Goal: Task Accomplishment & Management: Complete application form

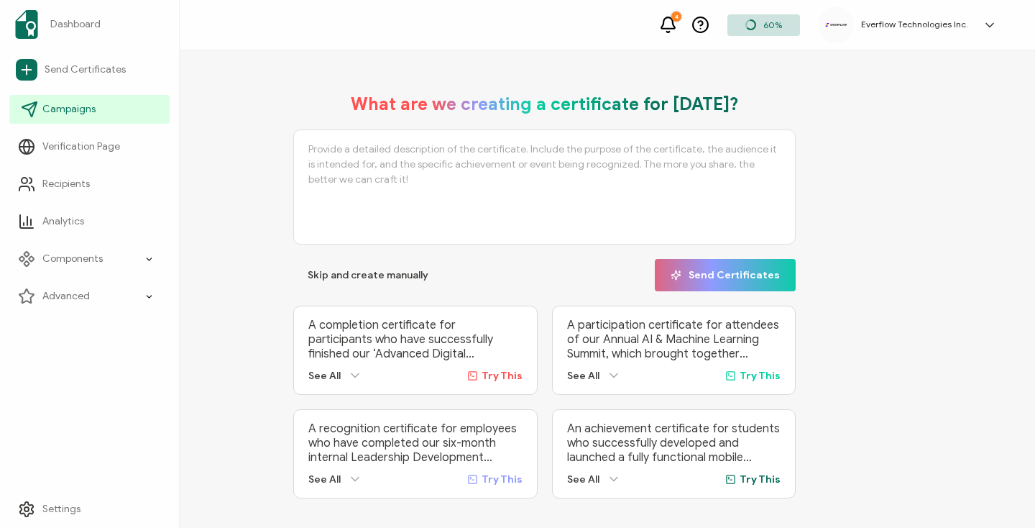
click at [77, 116] on link "Campaigns" at bounding box center [89, 109] width 160 height 29
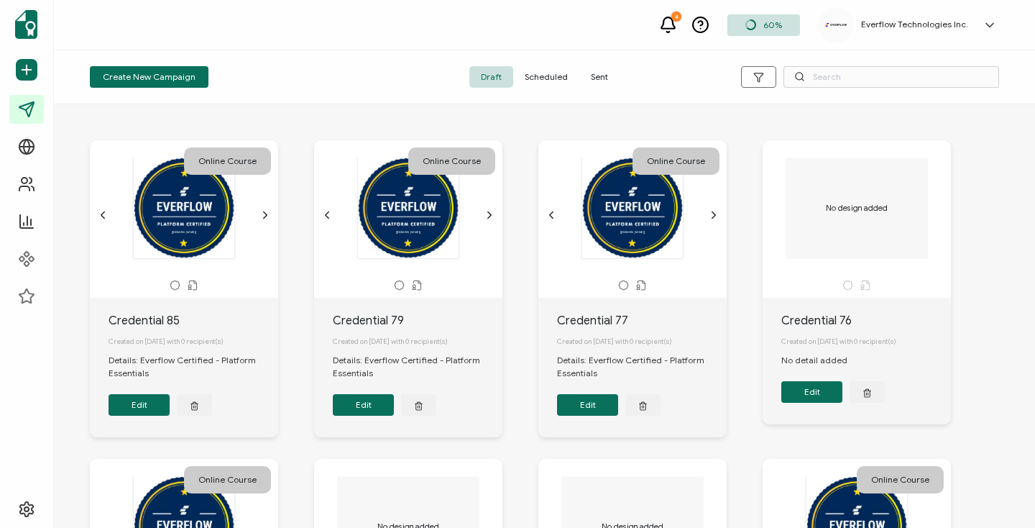
click at [599, 79] on span "Sent" at bounding box center [599, 77] width 40 height 22
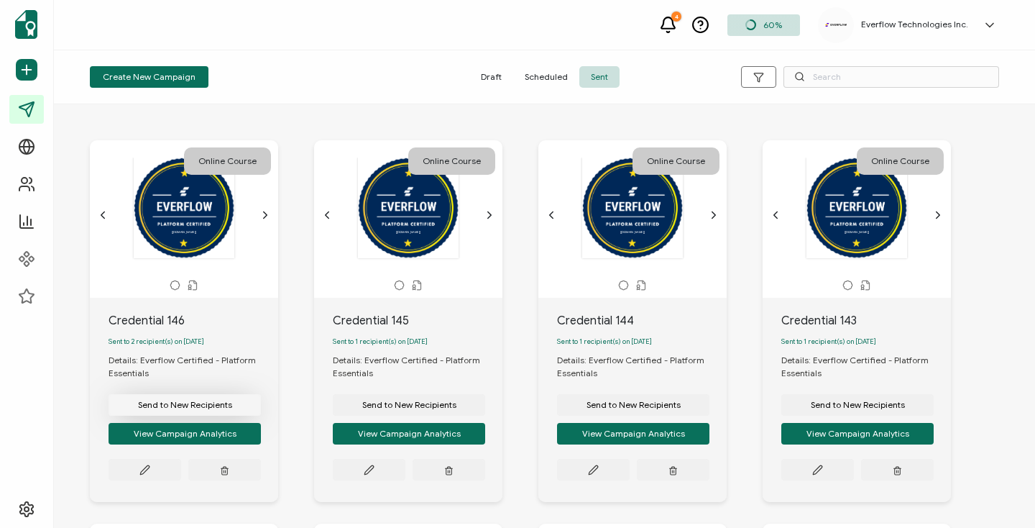
click at [206, 409] on span "Send to New Recipients" at bounding box center [185, 404] width 94 height 9
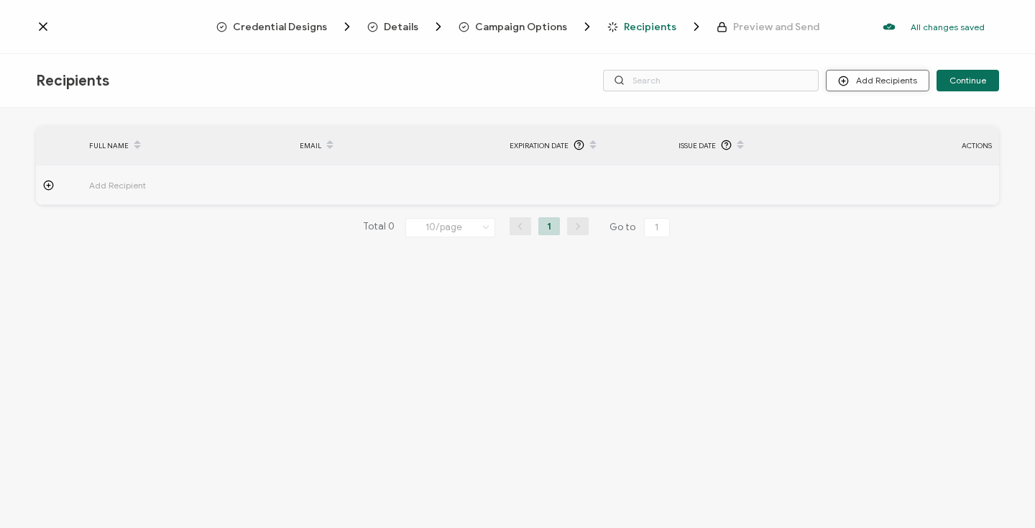
click at [896, 85] on button "Add Recipients" at bounding box center [878, 81] width 104 height 22
click at [883, 142] on span "Import From Recipients" at bounding box center [906, 142] width 93 height 11
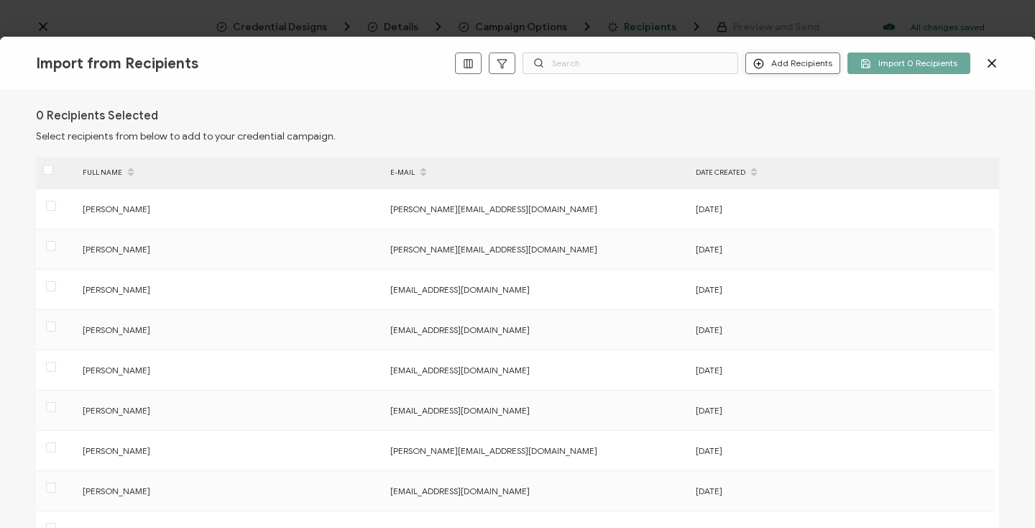
click at [804, 63] on button "Add Recipients" at bounding box center [792, 63] width 95 height 22
click at [797, 112] on span "Add a Single Recipient" at bounding box center [826, 114] width 91 height 11
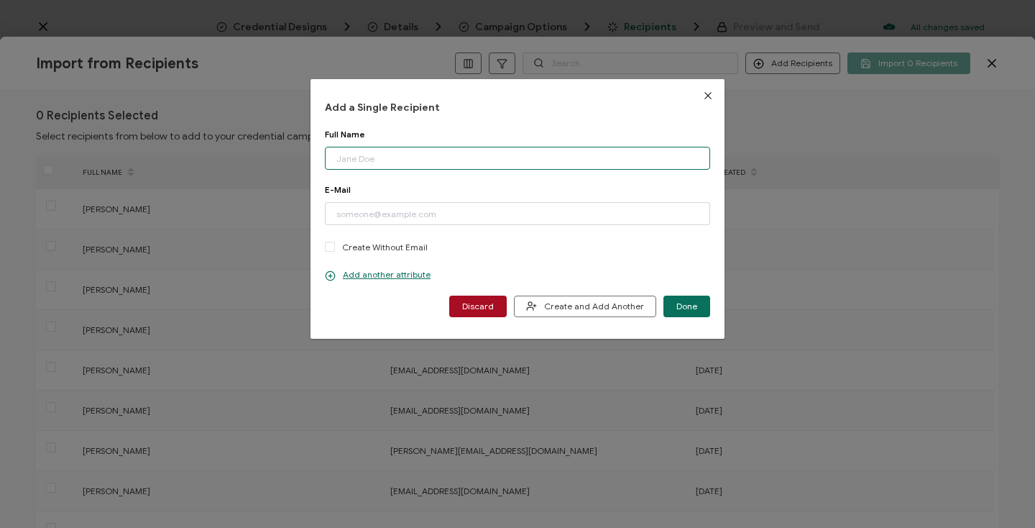
paste input "Nam Le Email: nam.le@wowsuite.ai"
drag, startPoint x: 392, startPoint y: 160, endPoint x: 509, endPoint y: 158, distance: 116.5
click at [510, 159] on input "Nam Le Email: nam.le@wowsuite.ai" at bounding box center [517, 158] width 385 height 23
type input "[PERSON_NAME]"
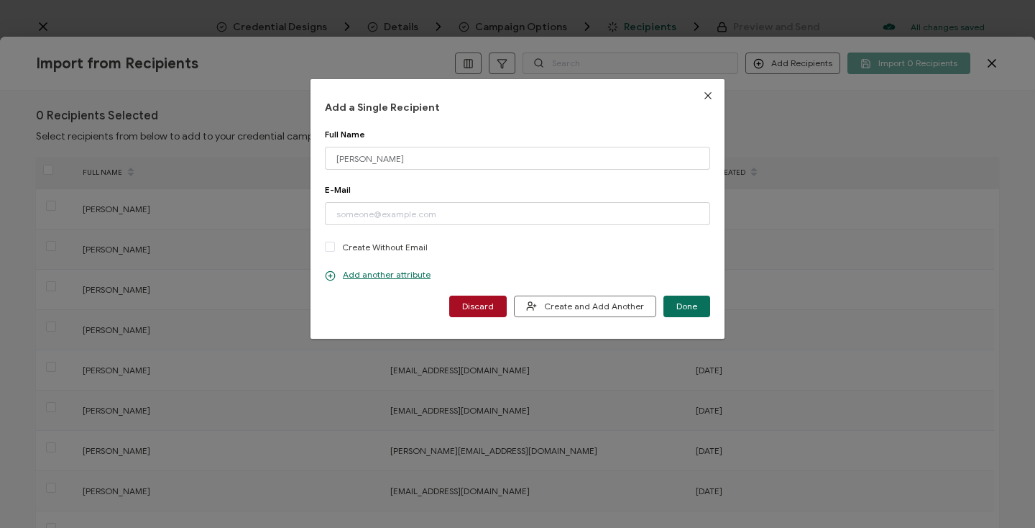
click at [476, 132] on div "Full Name" at bounding box center [517, 134] width 385 height 11
paste input "[EMAIL_ADDRESS]"
type input "[EMAIL_ADDRESS]"
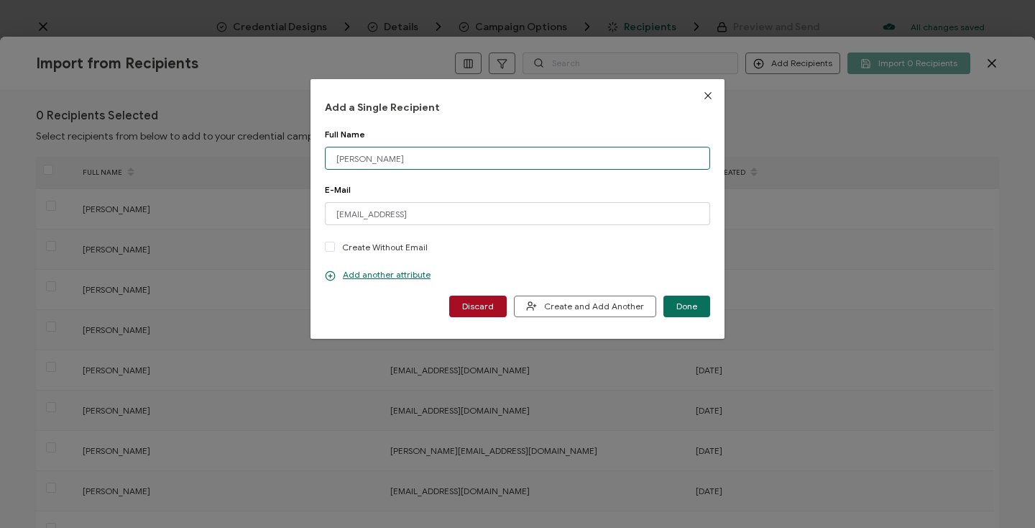
click at [438, 170] on body "Credential Designs Details Campaign Options Recipients Preview and Send All cha…" at bounding box center [517, 264] width 1035 height 528
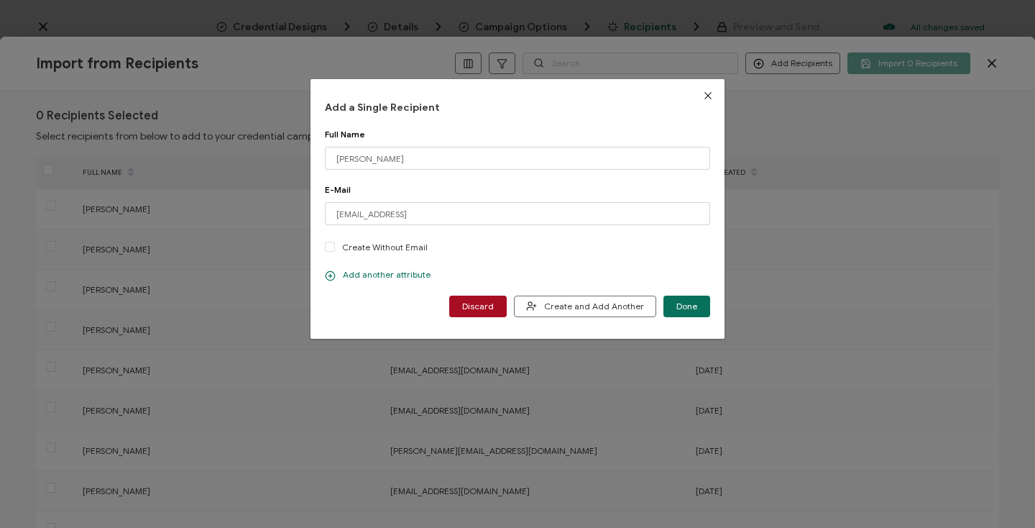
click at [376, 275] on p "Add another attribute" at bounding box center [378, 275] width 106 height 12
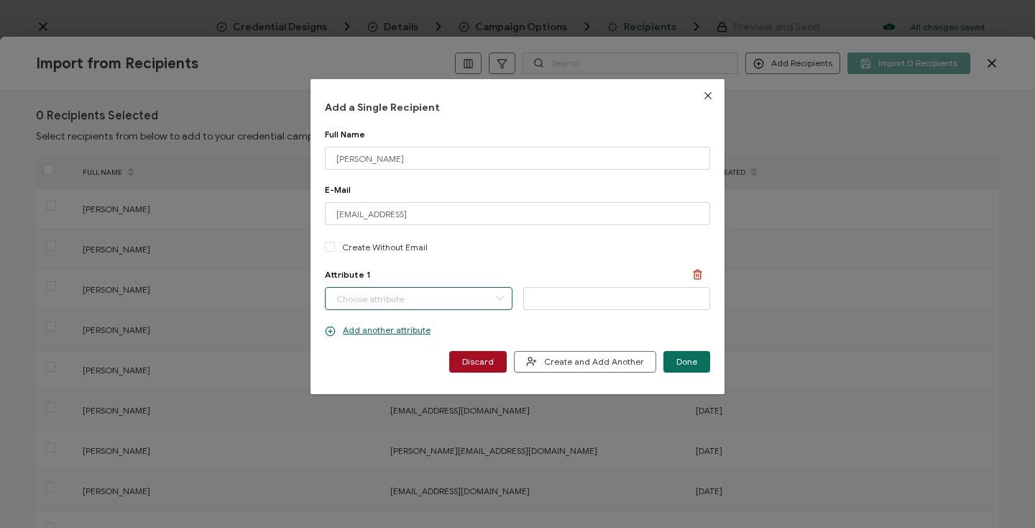
click at [412, 295] on input "dialog" at bounding box center [419, 298] width 188 height 23
click at [403, 331] on li "Completion Date" at bounding box center [420, 335] width 196 height 24
type input "Completion Date"
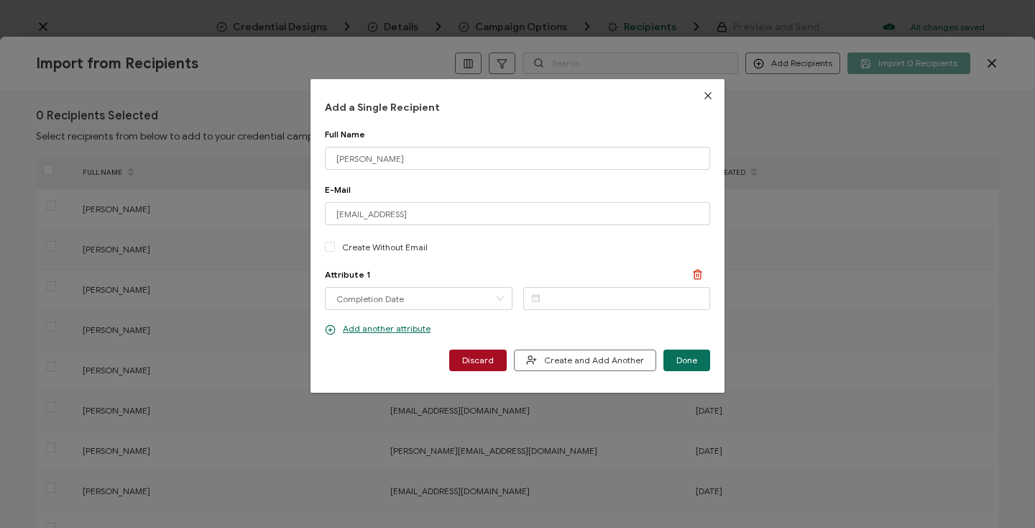
click at [532, 299] on icon "dialog" at bounding box center [536, 298] width 18 height 22
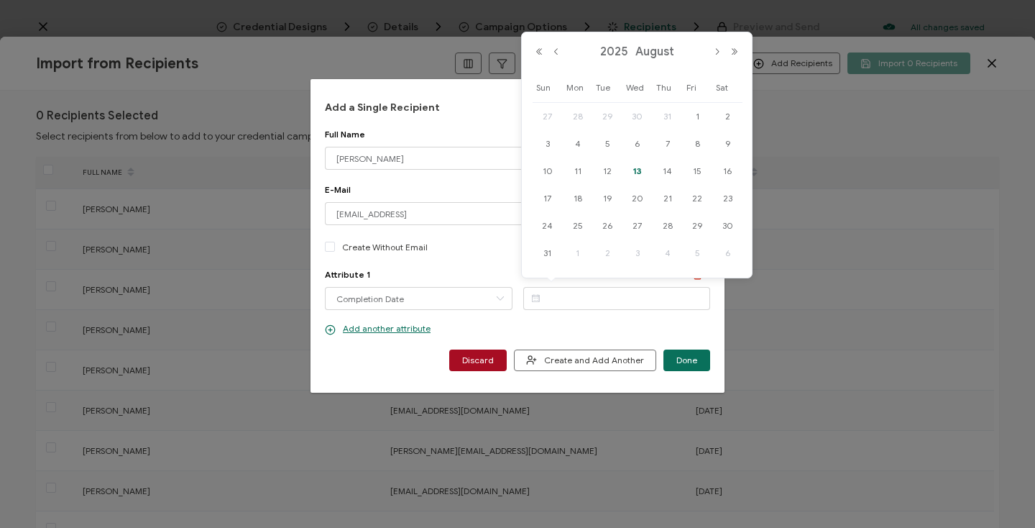
click at [0, 0] on div at bounding box center [0, 0] width 0 height 0
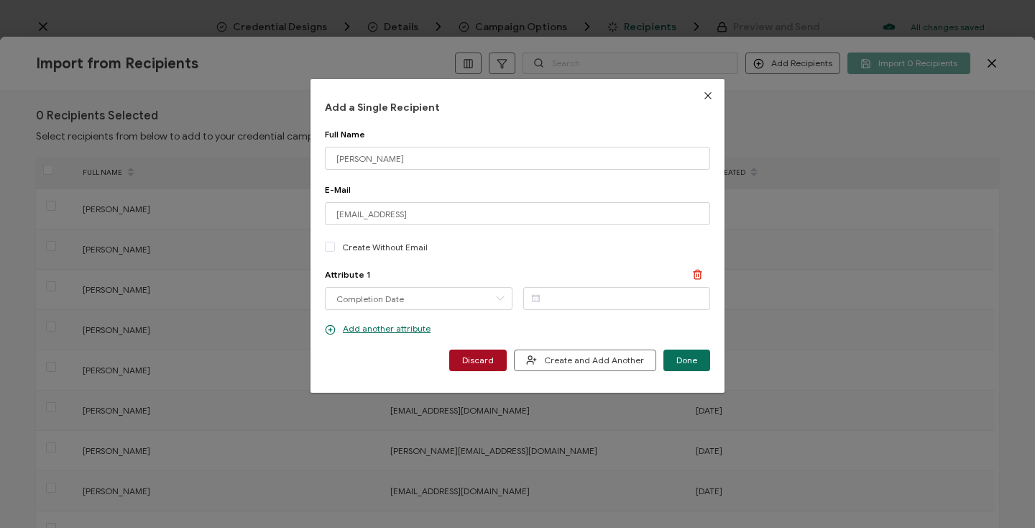
click at [537, 303] on icon "dialog" at bounding box center [536, 298] width 18 height 22
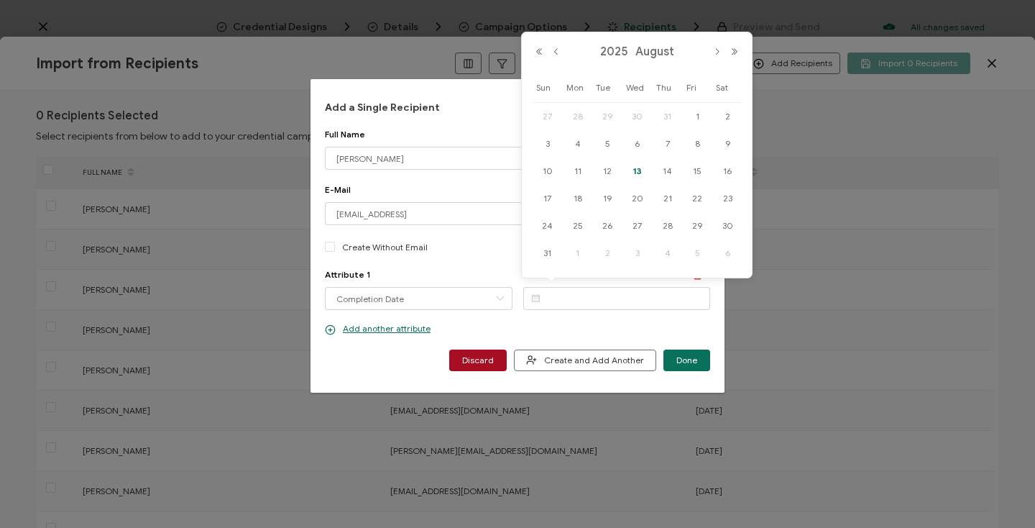
click at [638, 168] on span "13" at bounding box center [637, 170] width 17 height 17
type input "[DATE]"
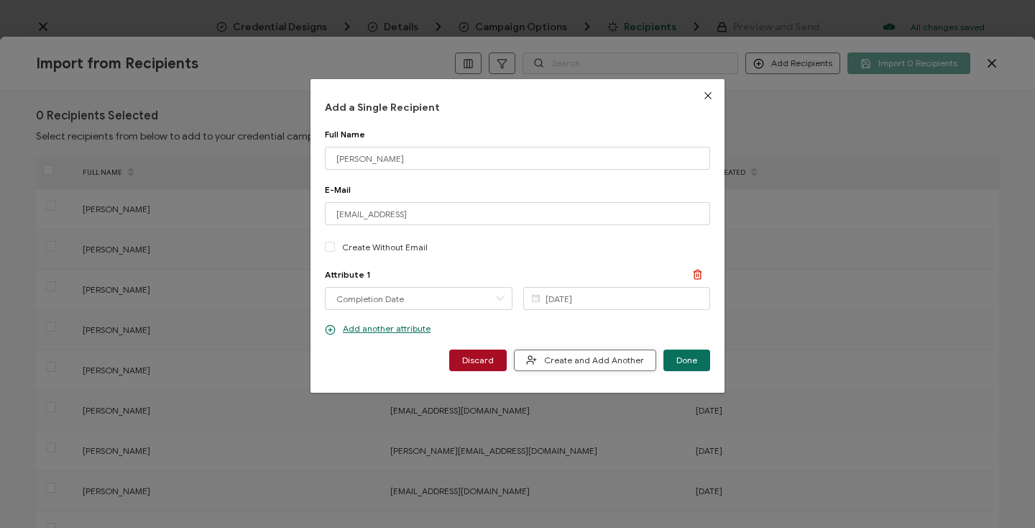
click at [562, 354] on span "Create and Add Another" at bounding box center [585, 359] width 118 height 11
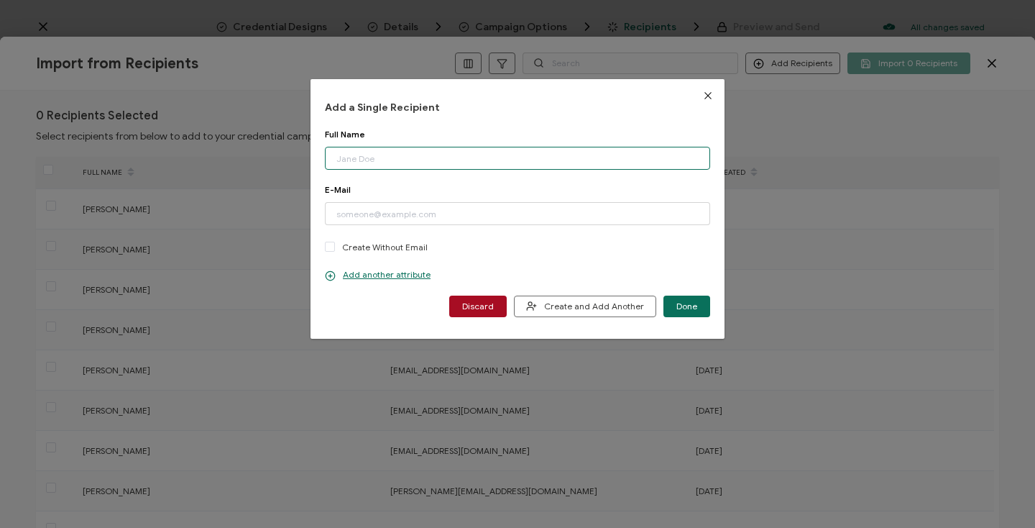
click at [387, 155] on input "dialog" at bounding box center [517, 158] width 385 height 23
paste input "Lior Barnoon Email: lior@methodfivelabs.com"
drag, startPoint x: 412, startPoint y: 160, endPoint x: 581, endPoint y: 161, distance: 168.9
click at [582, 162] on input "Lior Barnoon Email: lior@methodfivelabs.com" at bounding box center [517, 158] width 385 height 23
type input "[PERSON_NAME]"
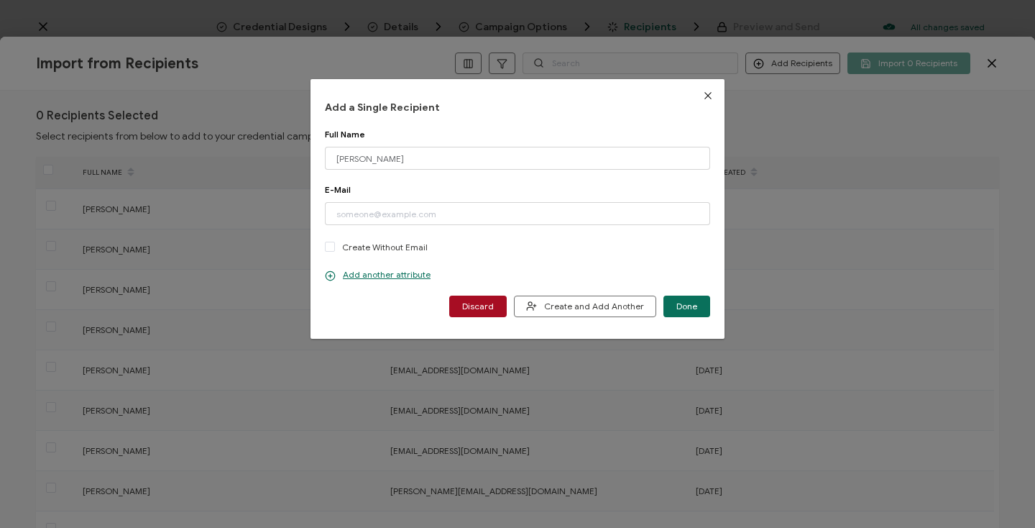
click at [514, 132] on div "Full Name" at bounding box center [517, 134] width 385 height 11
click at [462, 214] on input "dialog" at bounding box center [517, 213] width 385 height 23
paste input "[EMAIL_ADDRESS][DOMAIN_NAME]"
type input "[EMAIL_ADDRESS][DOMAIN_NAME]"
click at [340, 321] on div "Add a Single Recipient Full Name Lior Barnoon Please enter a valid name. E-Mail…" at bounding box center [518, 208] width 414 height 259
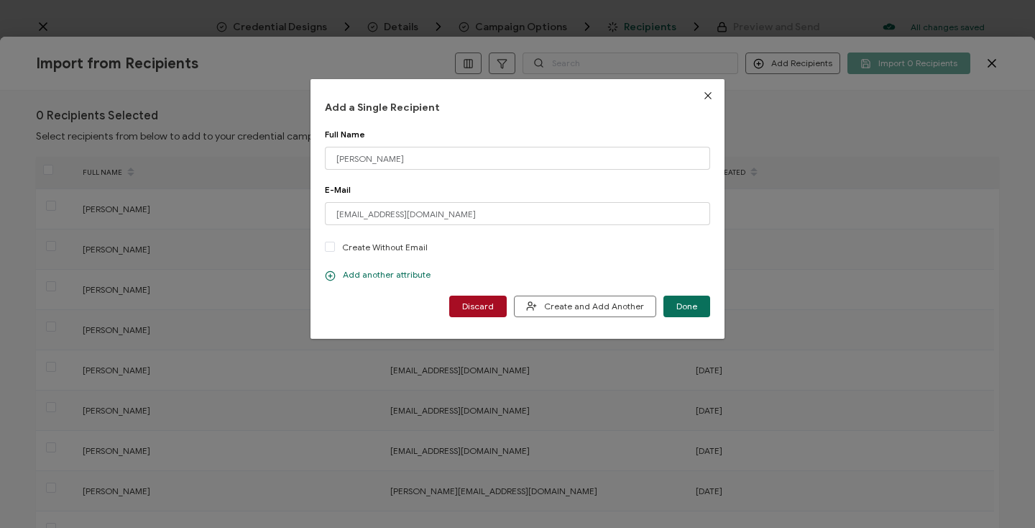
click at [356, 274] on p "Add another attribute" at bounding box center [378, 275] width 106 height 12
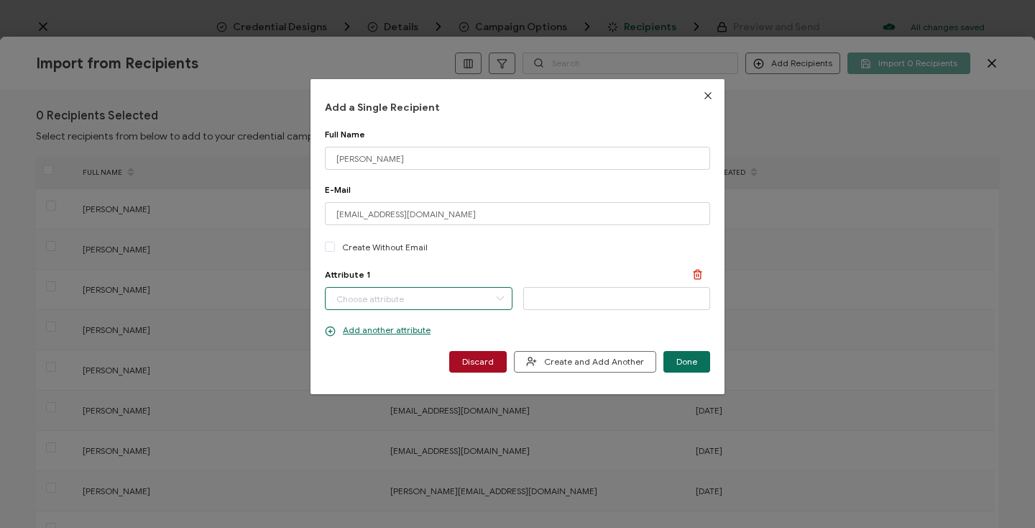
click at [404, 293] on input "dialog" at bounding box center [419, 298] width 188 height 23
click at [401, 336] on span "Completion Date" at bounding box center [370, 335] width 68 height 24
type input "Completion Date"
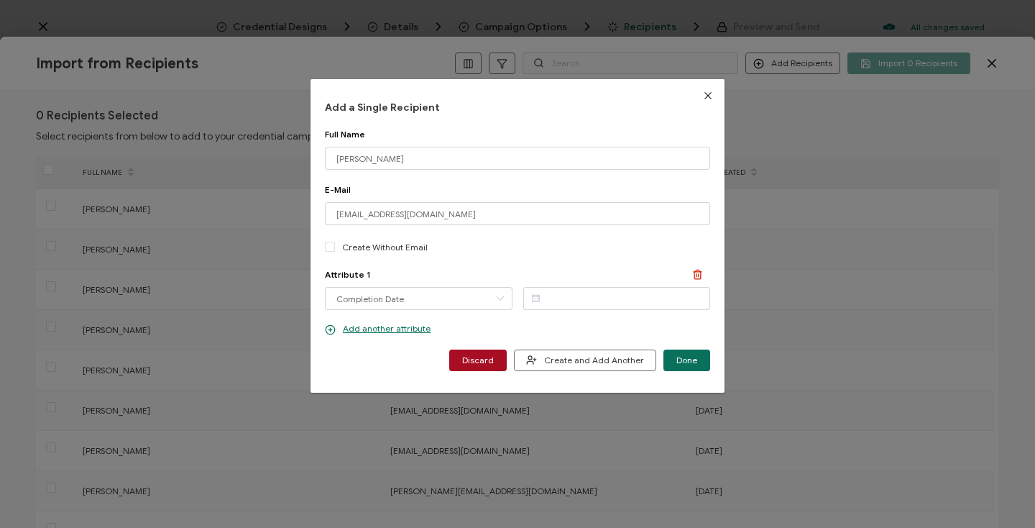
click at [533, 295] on icon "dialog" at bounding box center [536, 298] width 18 height 22
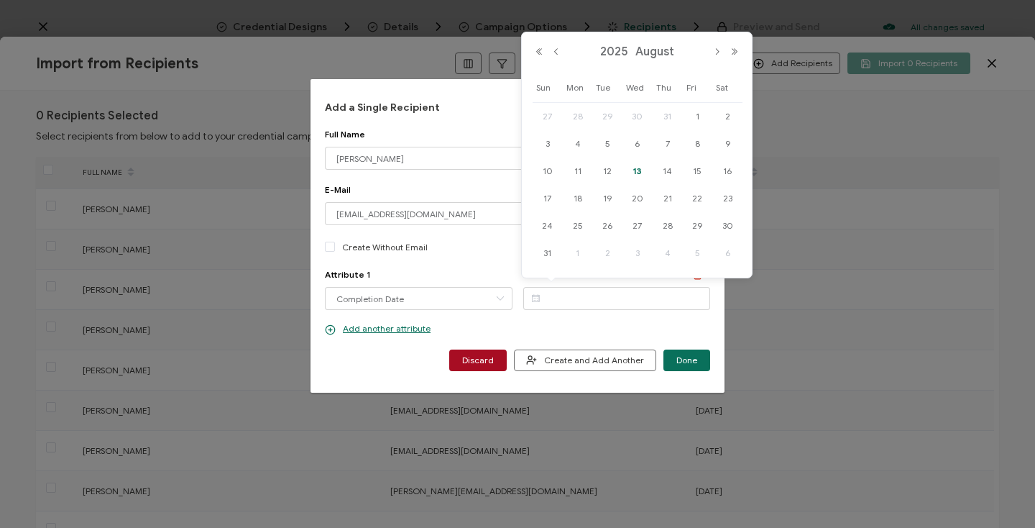
click at [638, 174] on span "13" at bounding box center [637, 170] width 17 height 17
type input "[DATE]"
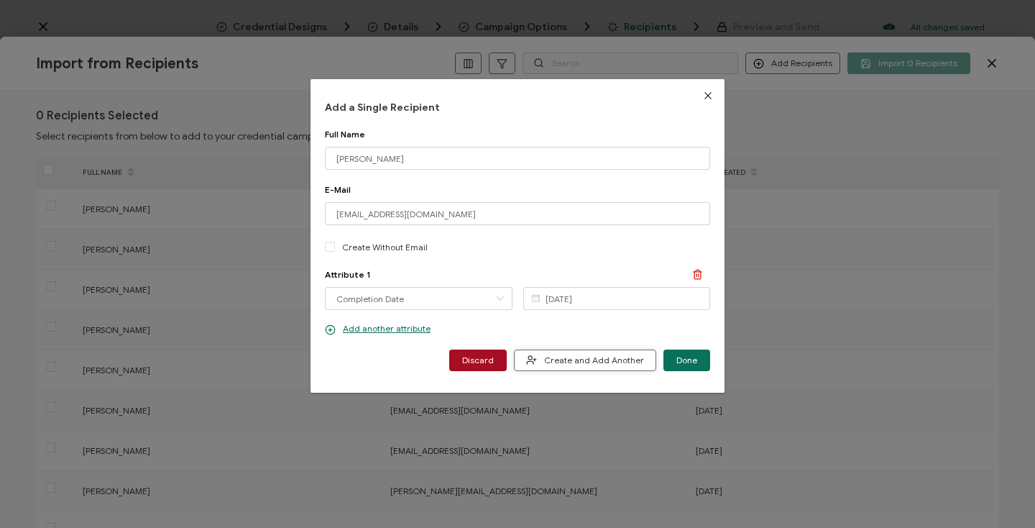
click at [604, 359] on span "Create and Add Another" at bounding box center [585, 359] width 118 height 11
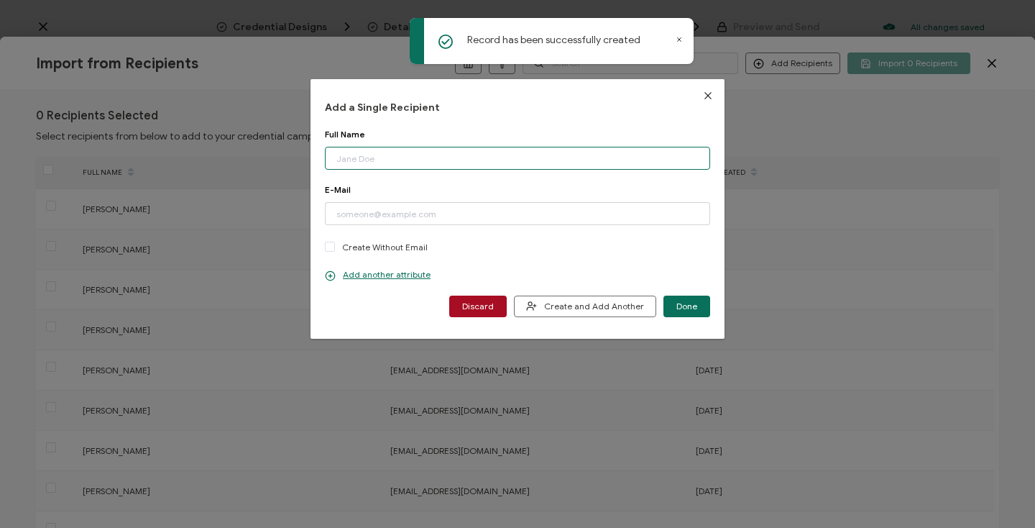
click at [407, 162] on input "dialog" at bounding box center [517, 158] width 385 height 23
paste input "Jackson Ruggiero Email: jruggiero@vibrantperformance.co"
drag, startPoint x: 431, startPoint y: 161, endPoint x: 638, endPoint y: 162, distance: 207.7
click at [638, 162] on input "Jackson Ruggiero Email: jruggiero@vibrantperformance.co" at bounding box center [517, 158] width 385 height 23
type input "[PERSON_NAME]"
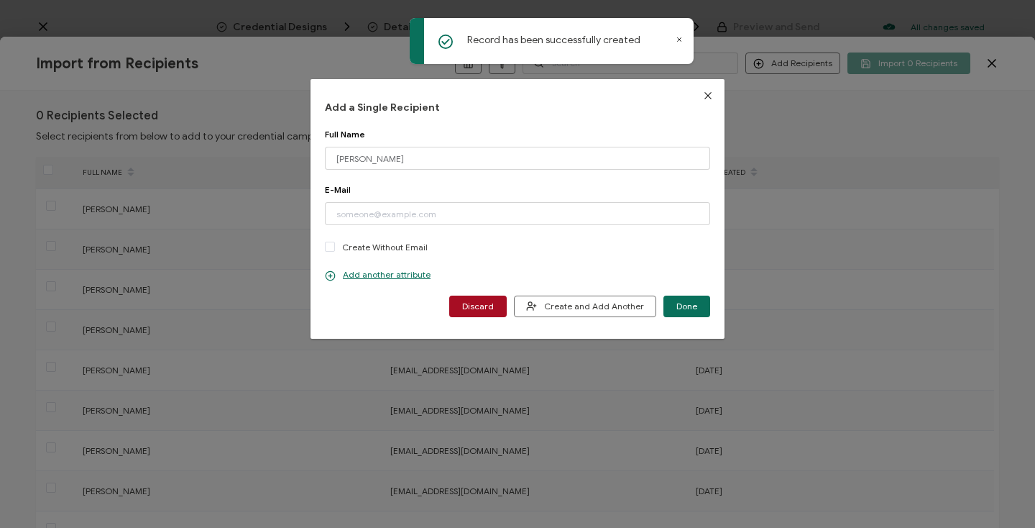
click at [587, 121] on div "Add a Single Recipient Full Name Jackson Ruggiero Please enter a valid name. E-…" at bounding box center [517, 209] width 385 height 216
click at [526, 219] on input "dialog" at bounding box center [517, 213] width 385 height 23
paste input "[EMAIL_ADDRESS][DOMAIN_NAME]"
click at [338, 214] on input "[EMAIL_ADDRESS][DOMAIN_NAME]" at bounding box center [517, 213] width 385 height 23
type input "[EMAIL_ADDRESS][DOMAIN_NAME]"
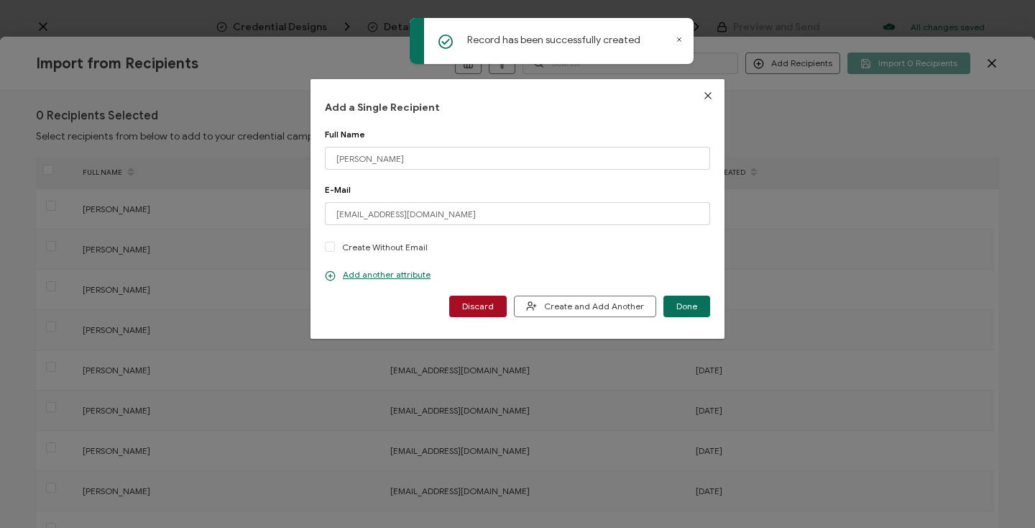
click at [385, 184] on div "E-Mail" at bounding box center [517, 189] width 385 height 11
click at [379, 276] on p "Add another attribute" at bounding box center [378, 275] width 106 height 12
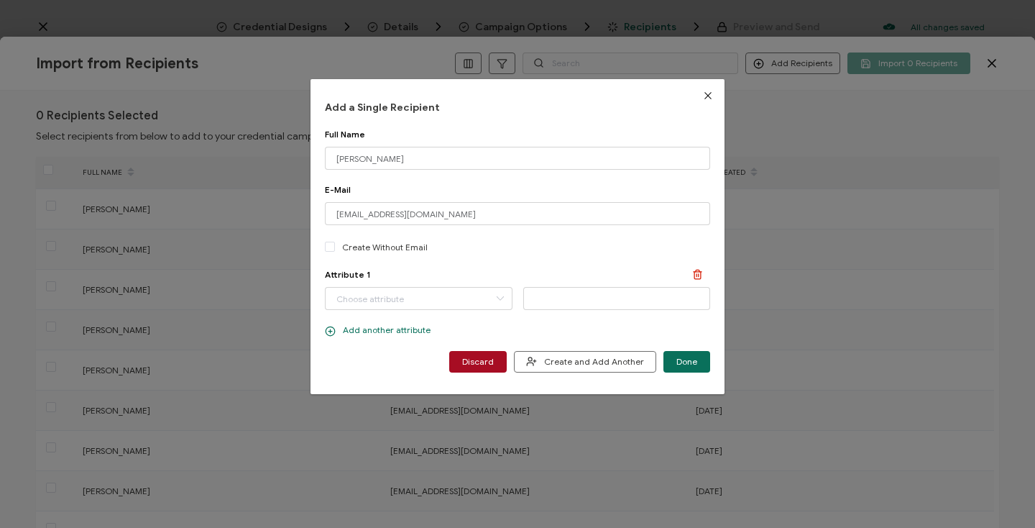
click at [385, 326] on p "Add another attribute" at bounding box center [378, 330] width 106 height 12
click at [385, 334] on p "Add another attribute" at bounding box center [378, 330] width 106 height 12
click at [410, 333] on p "Add another attribute" at bounding box center [378, 330] width 106 height 12
click at [410, 302] on input "dialog" at bounding box center [419, 298] width 188 height 23
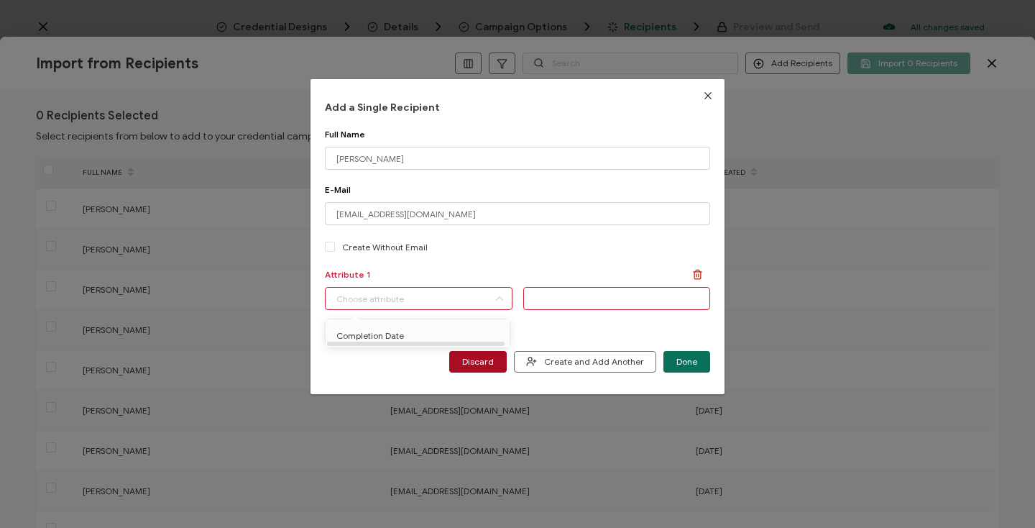
click at [415, 322] on ul "Completion Date" at bounding box center [420, 335] width 189 height 33
click at [415, 338] on li "Completion Date" at bounding box center [420, 335] width 196 height 24
type input "Completion Date"
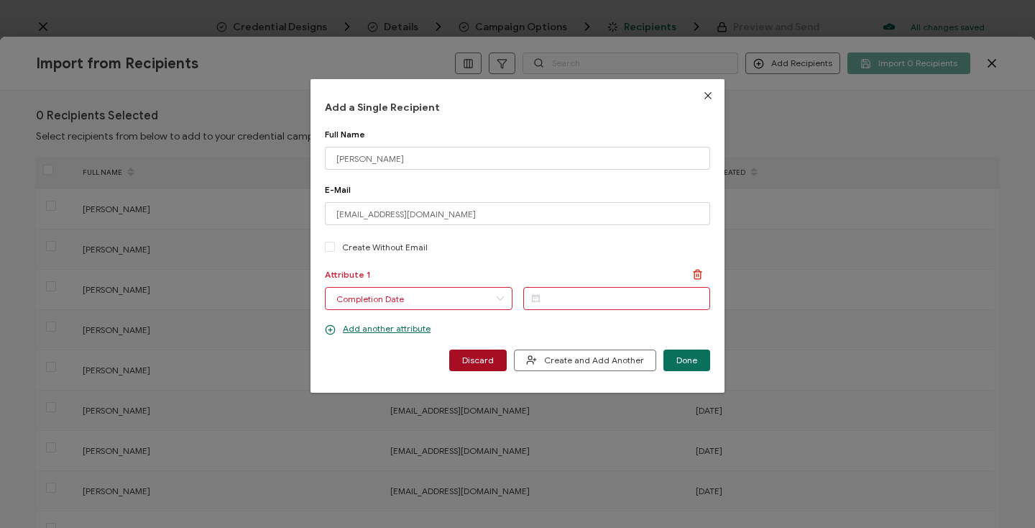
click at [534, 297] on icon "dialog" at bounding box center [536, 298] width 18 height 22
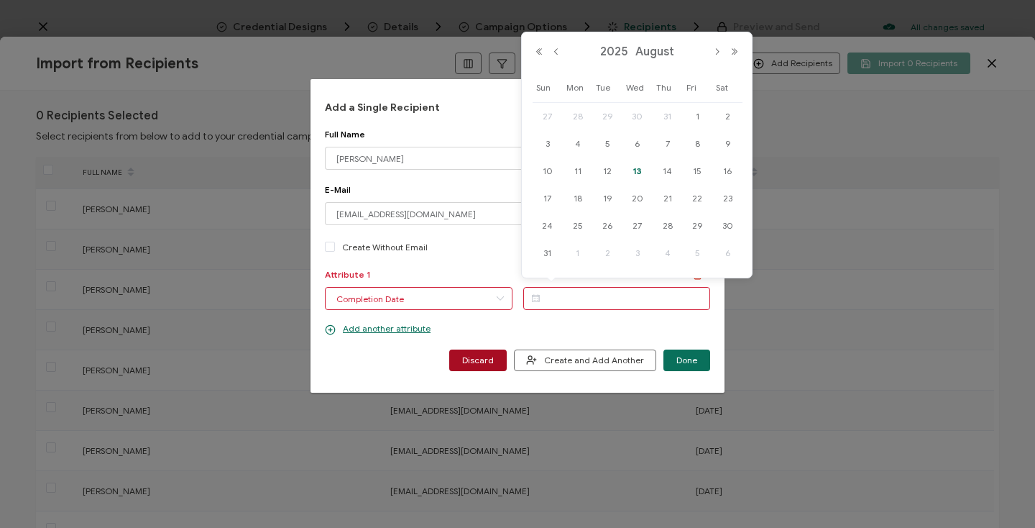
click at [636, 170] on span "13" at bounding box center [637, 170] width 17 height 17
type input "[DATE]"
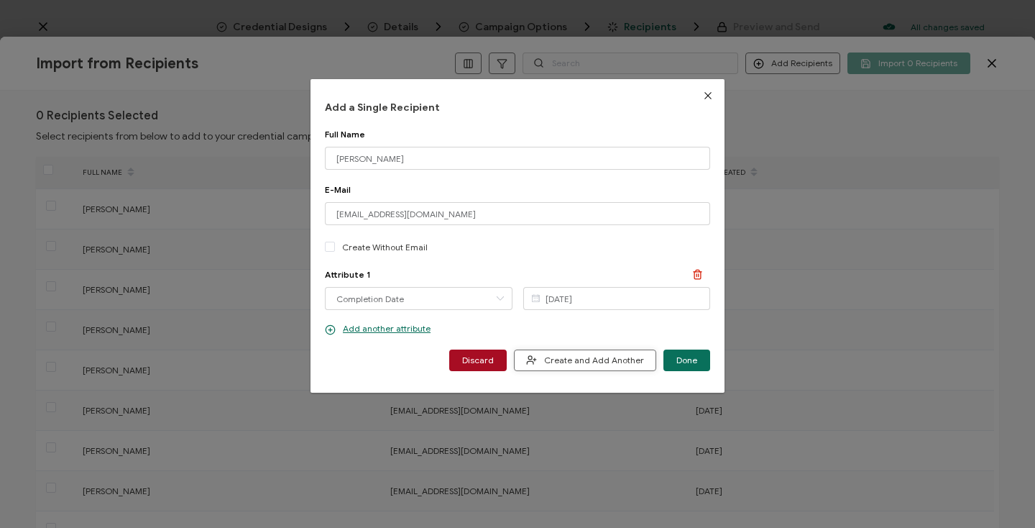
click at [582, 362] on span "Create and Add Another" at bounding box center [585, 359] width 118 height 11
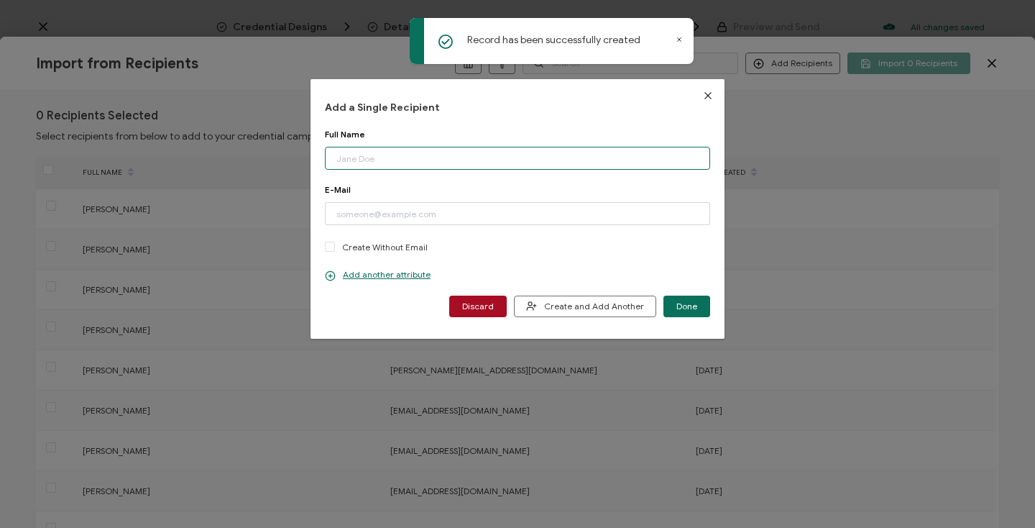
click at [408, 162] on input "dialog" at bounding box center [517, 158] width 385 height 23
paste input "William Skipper Email: william_h_skipper@affiliatemybusiness.com"
drag, startPoint x: 423, startPoint y: 162, endPoint x: 652, endPoint y: 164, distance: 229.3
click at [654, 164] on input "William Skipper Email: william_h_skipper@affiliatemybusiness.com" at bounding box center [517, 158] width 385 height 23
type input "[PERSON_NAME]"
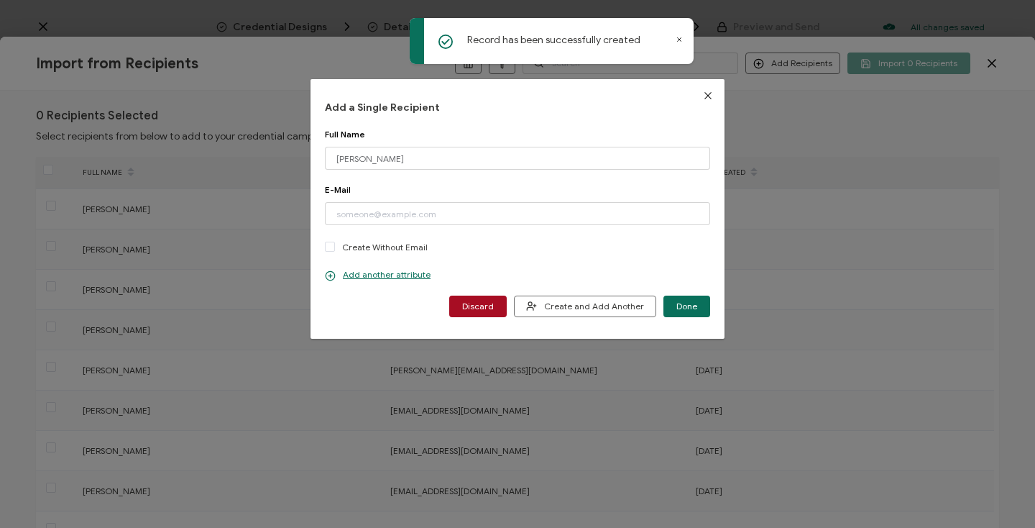
click at [603, 129] on div "Full Name" at bounding box center [517, 134] width 385 height 11
click at [555, 203] on input "dialog" at bounding box center [517, 213] width 385 height 23
paste input "[EMAIL_ADDRESS][DOMAIN_NAME]"
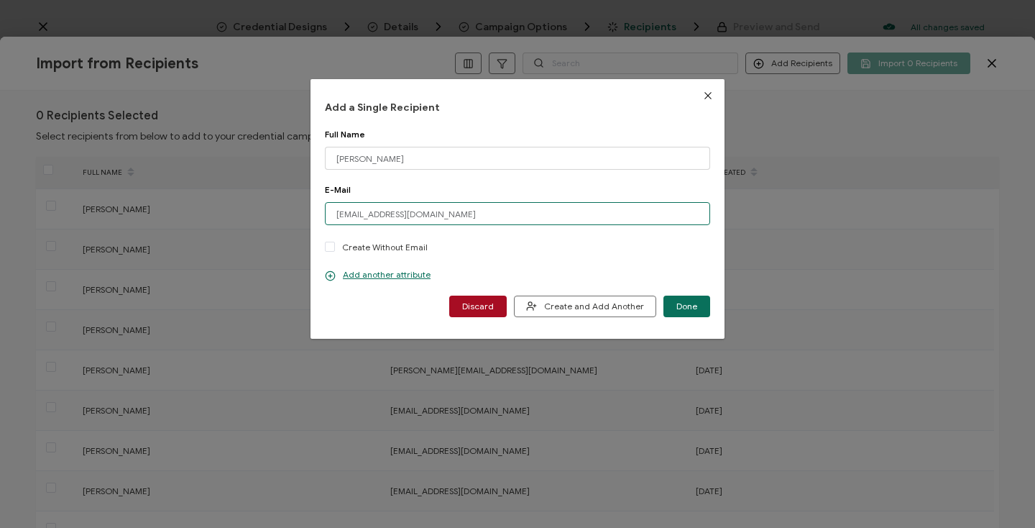
type input "[EMAIL_ADDRESS][DOMAIN_NAME]"
click at [477, 177] on div "Full Name William Skipper Please enter a valid name." at bounding box center [517, 156] width 385 height 55
click at [404, 277] on p "Add another attribute" at bounding box center [378, 275] width 106 height 12
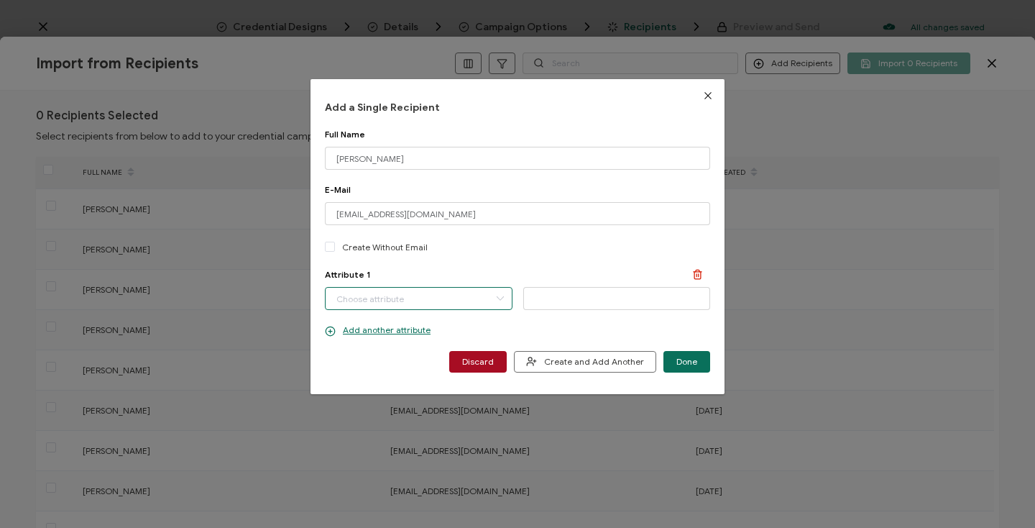
click at [408, 301] on input "dialog" at bounding box center [419, 298] width 188 height 23
click at [408, 329] on li "Completion Date" at bounding box center [420, 335] width 196 height 24
type input "Completion Date"
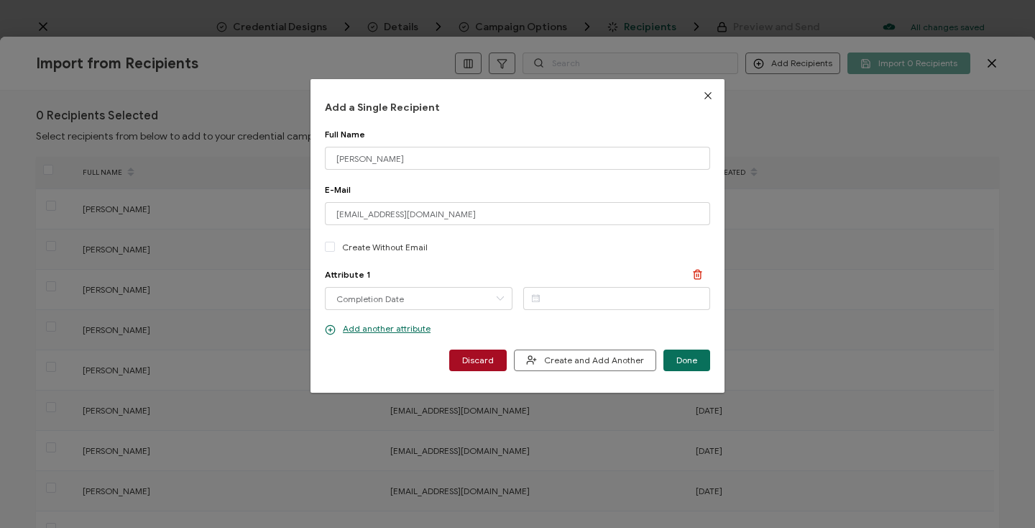
click at [534, 295] on icon "dialog" at bounding box center [536, 298] width 18 height 22
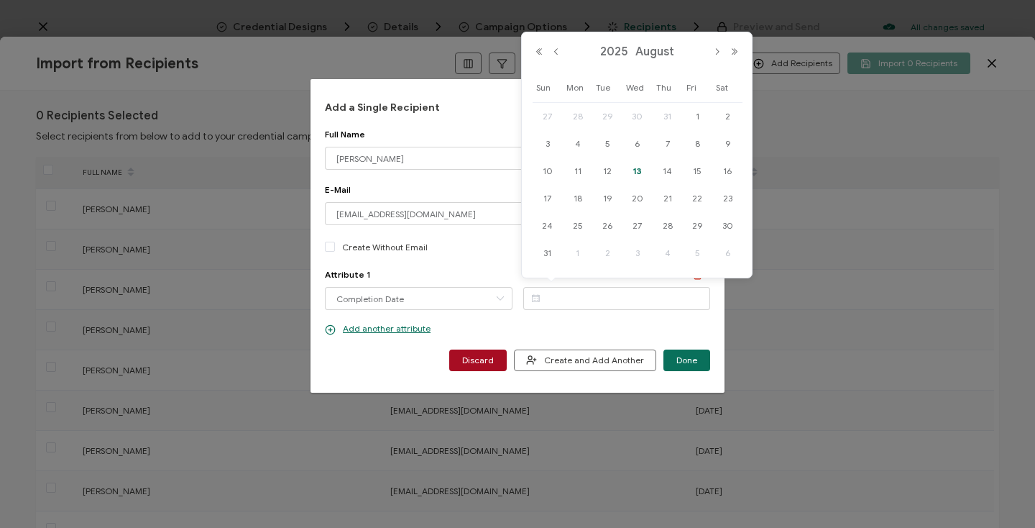
click at [636, 173] on span "13" at bounding box center [637, 170] width 17 height 17
type input "[DATE]"
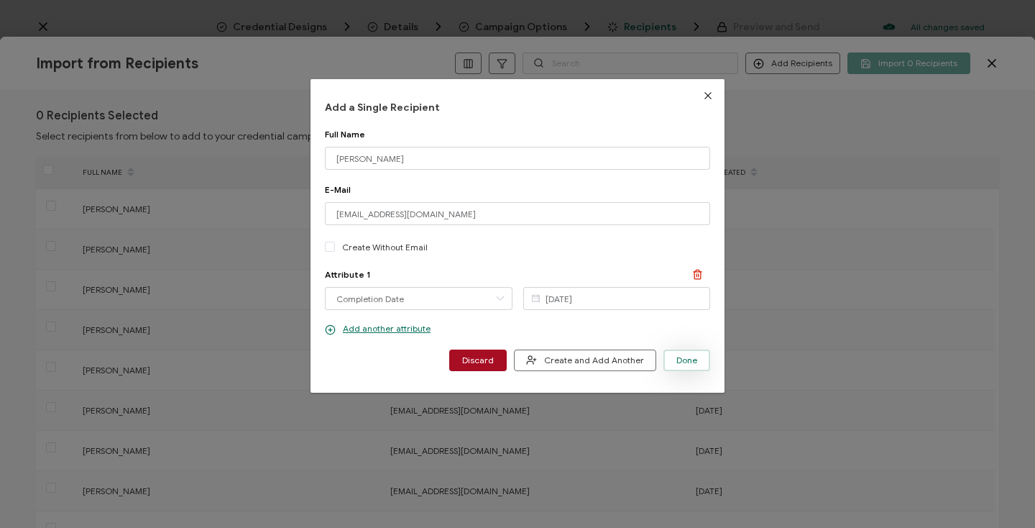
click at [684, 359] on span "Done" at bounding box center [686, 360] width 21 height 9
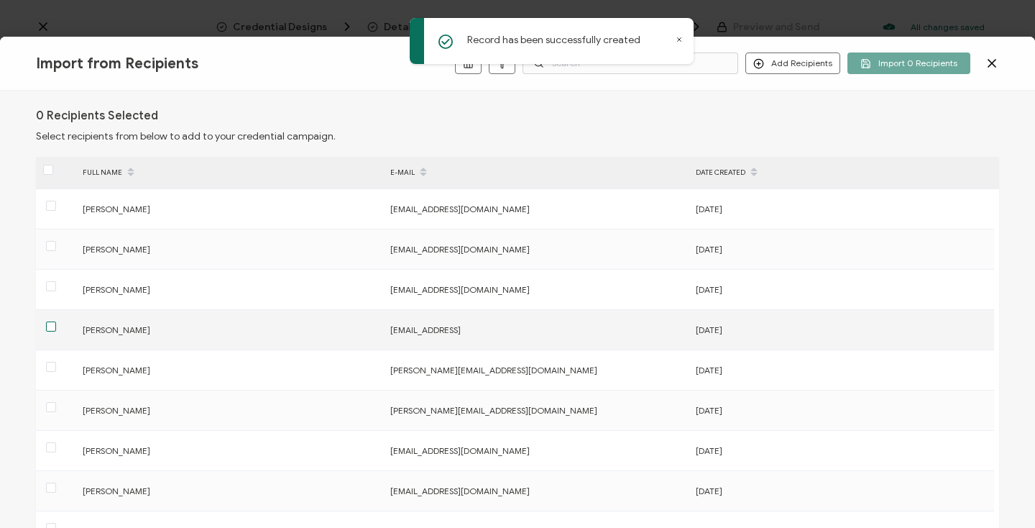
click at [50, 326] on span at bounding box center [51, 326] width 10 height 10
click at [56, 321] on input "checkbox" at bounding box center [56, 321] width 0 height 0
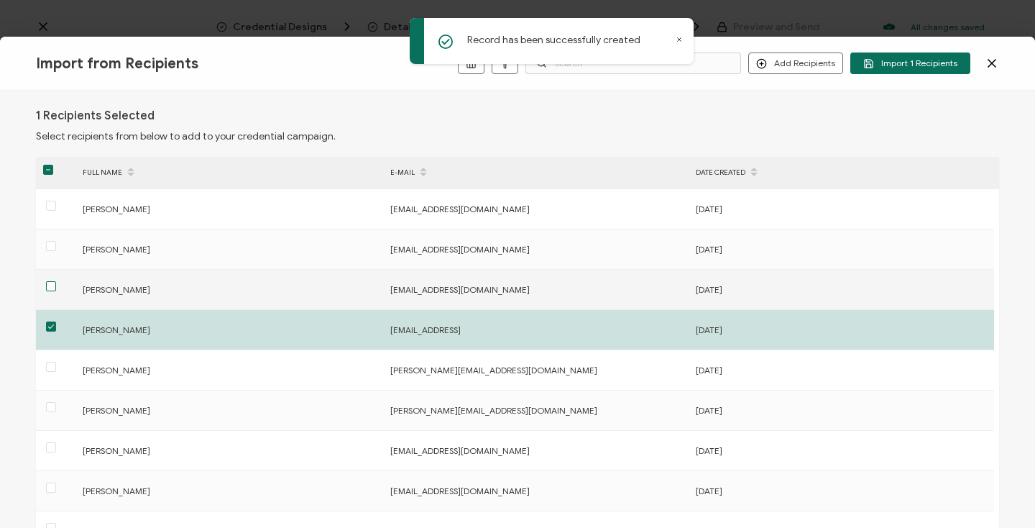
click at [52, 282] on span at bounding box center [51, 286] width 10 height 10
click at [56, 281] on input "checkbox" at bounding box center [56, 281] width 0 height 0
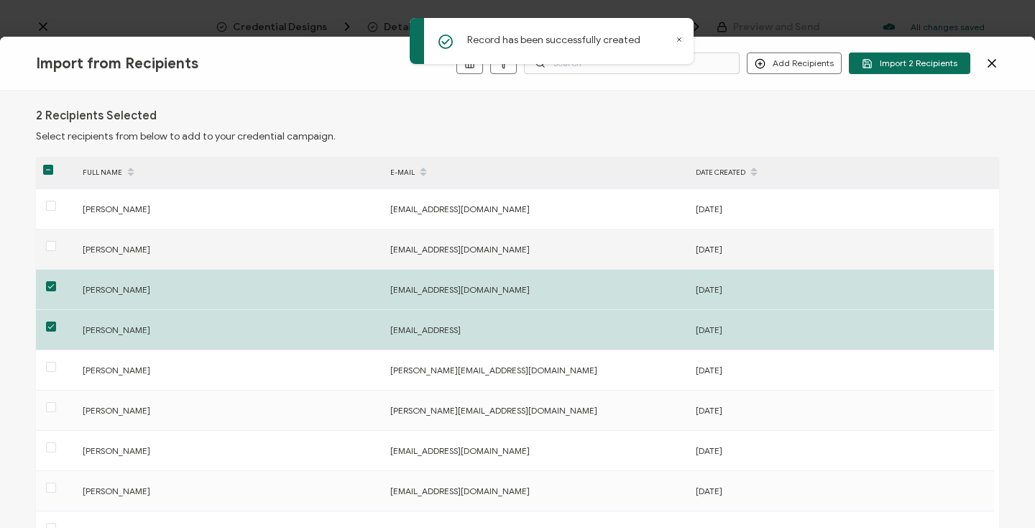
click at [52, 252] on span at bounding box center [51, 247] width 10 height 12
click at [56, 241] on input "checkbox" at bounding box center [56, 241] width 0 height 0
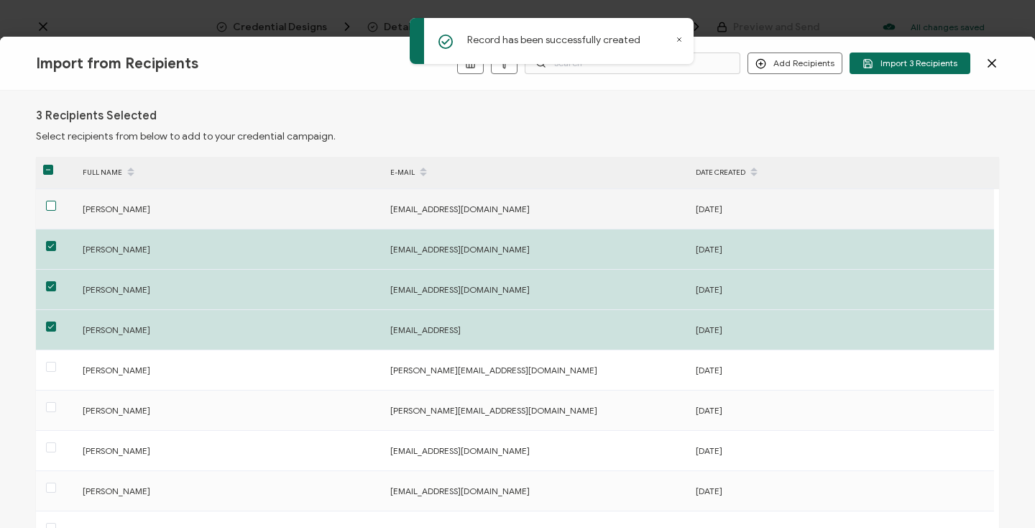
click at [52, 209] on span at bounding box center [51, 206] width 10 height 10
click at [56, 201] on input "checkbox" at bounding box center [56, 201] width 0 height 0
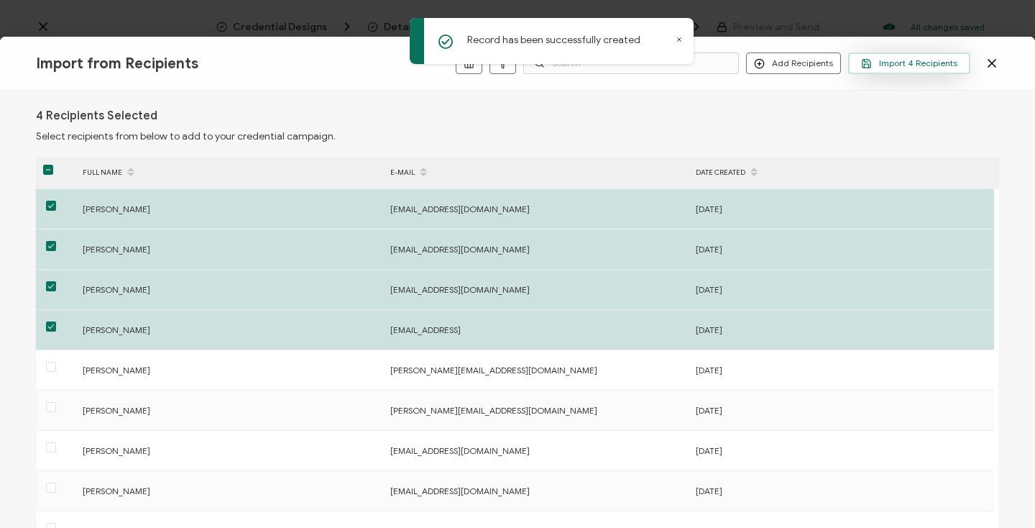
click at [882, 60] on span "Import 4 Recipients" at bounding box center [909, 63] width 96 height 11
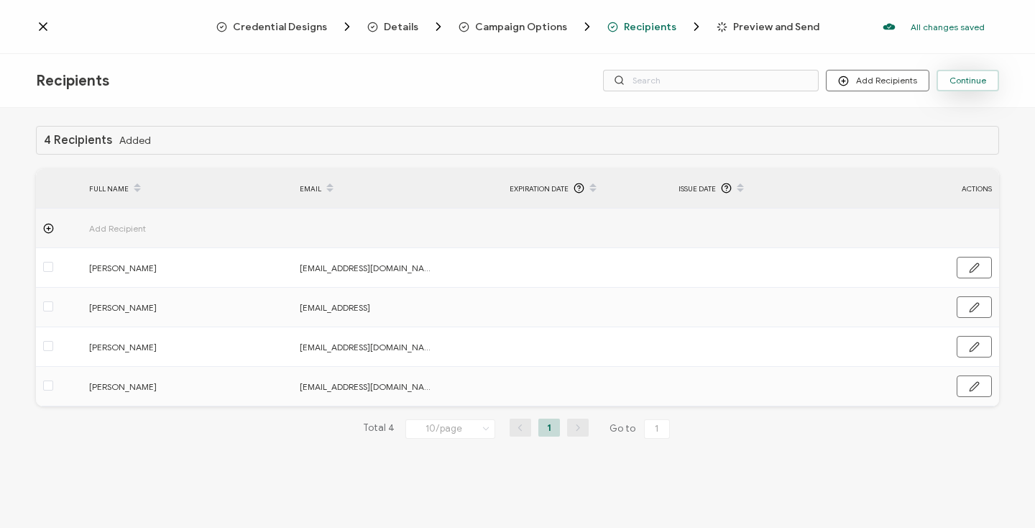
click at [971, 82] on span "Continue" at bounding box center [968, 80] width 37 height 9
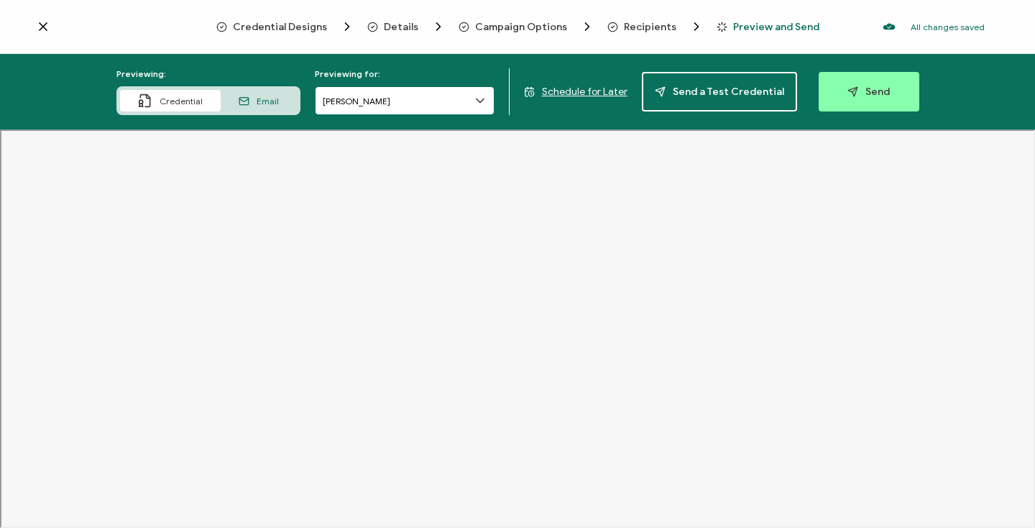
click at [409, 98] on input "[PERSON_NAME]" at bounding box center [405, 100] width 180 height 29
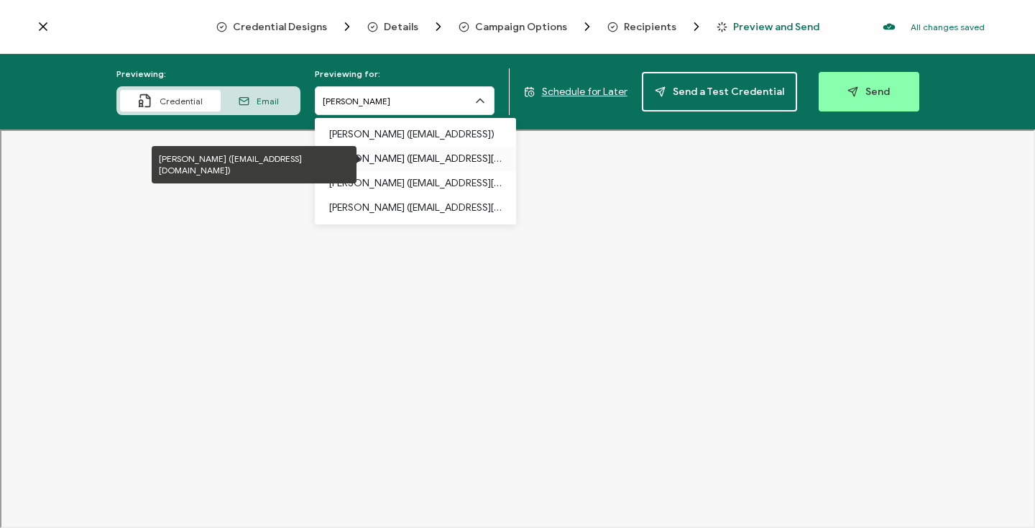
click at [389, 154] on p "Lior Barnoon (lior@methodfivelabs.com)" at bounding box center [415, 159] width 173 height 24
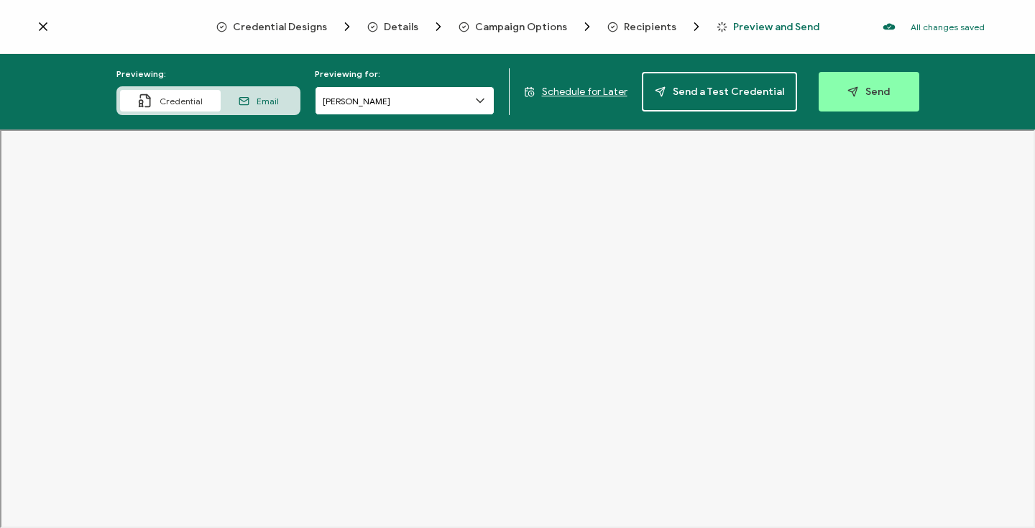
click at [381, 105] on input "[PERSON_NAME]" at bounding box center [405, 100] width 180 height 29
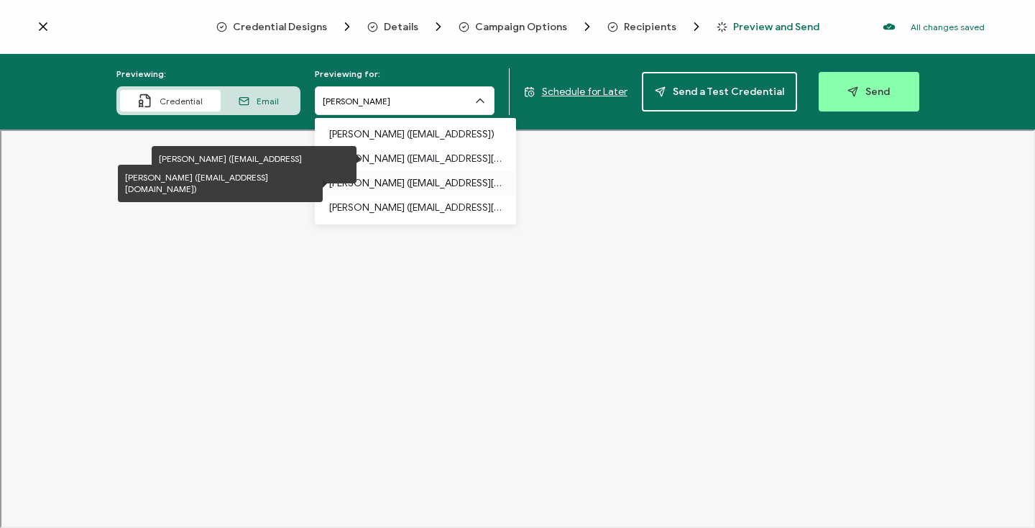
click at [372, 175] on p "Jackson Ruggiero (jruggiero@vibrantperformance.co)" at bounding box center [415, 183] width 173 height 24
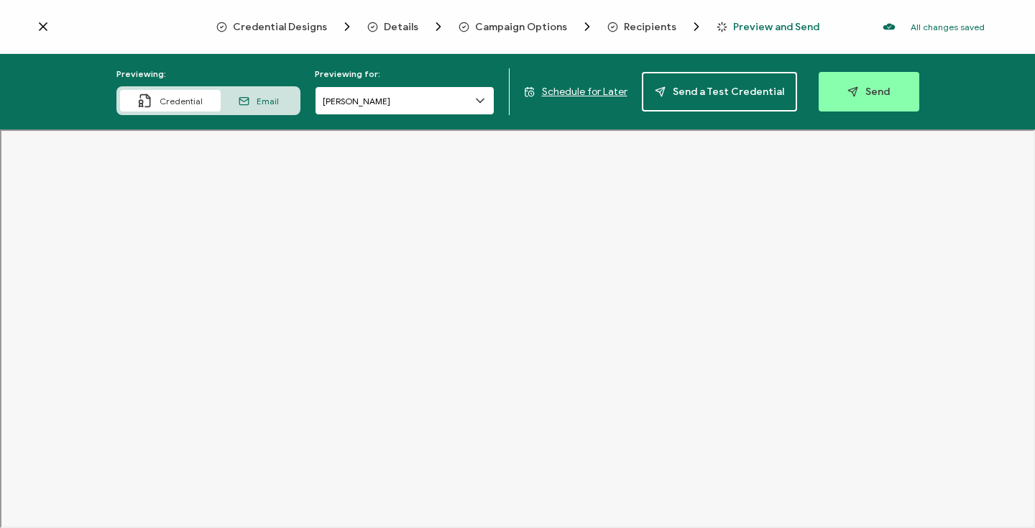
click at [361, 106] on input "[PERSON_NAME]" at bounding box center [405, 100] width 180 height 29
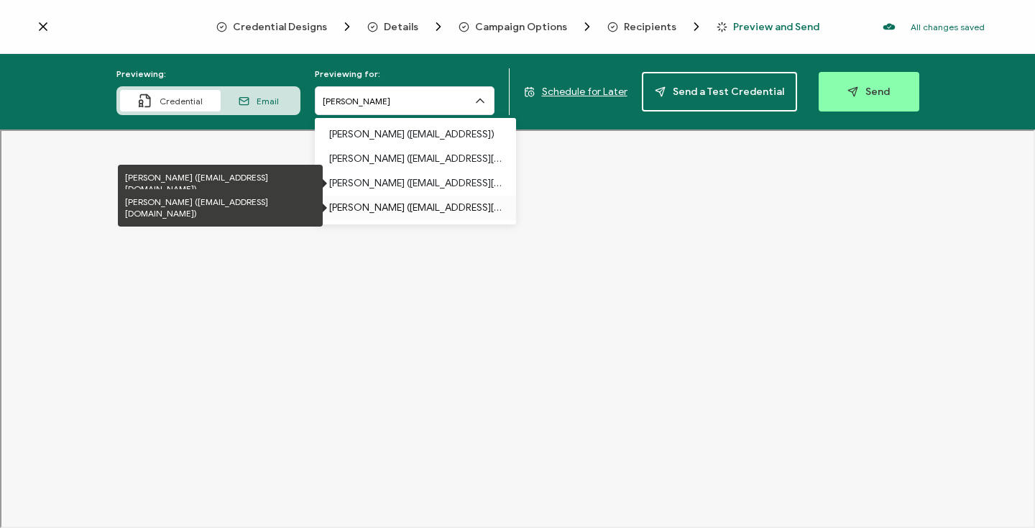
click at [363, 206] on p "William Skipper (william_h_skipper@affiliatemybusiness.com)" at bounding box center [415, 208] width 173 height 24
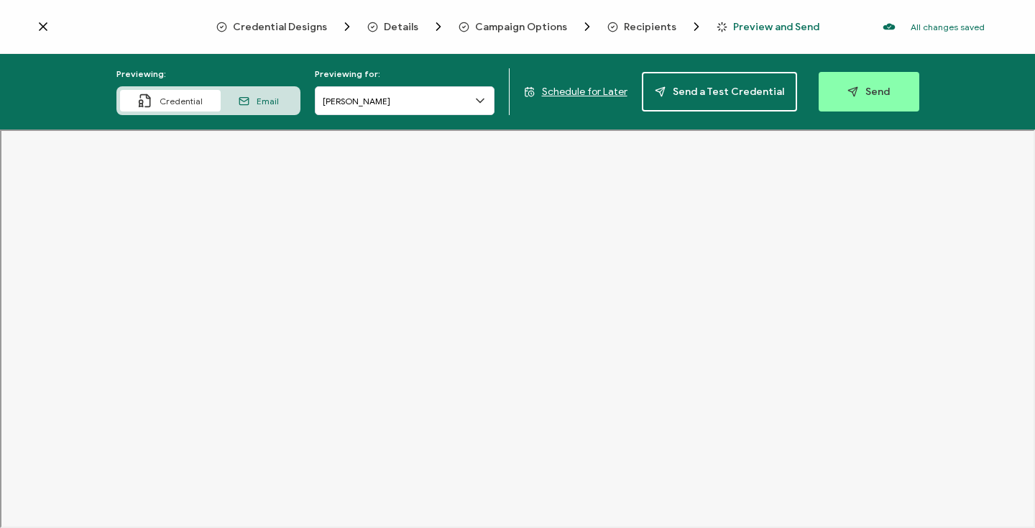
click at [267, 98] on span "Email" at bounding box center [268, 101] width 22 height 11
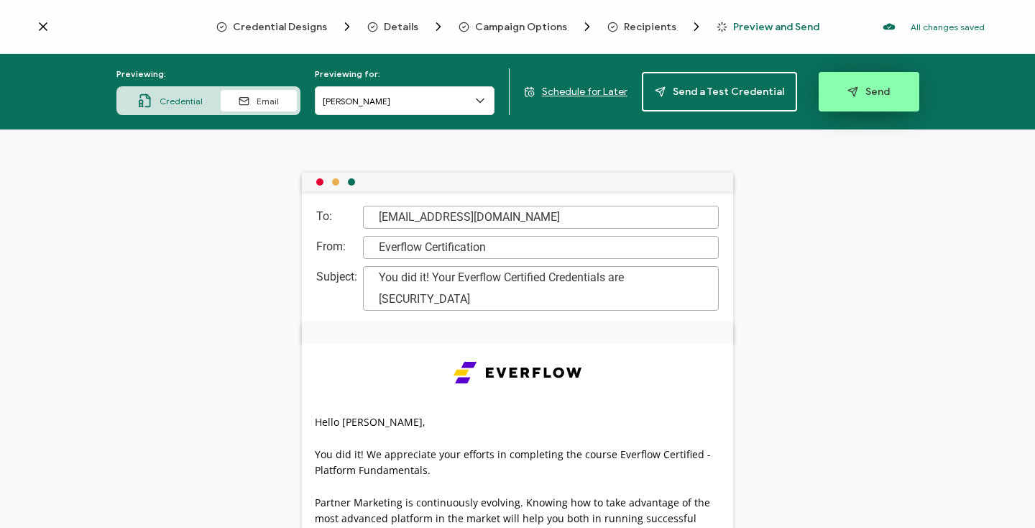
click at [870, 93] on span "Send" at bounding box center [868, 91] width 42 height 11
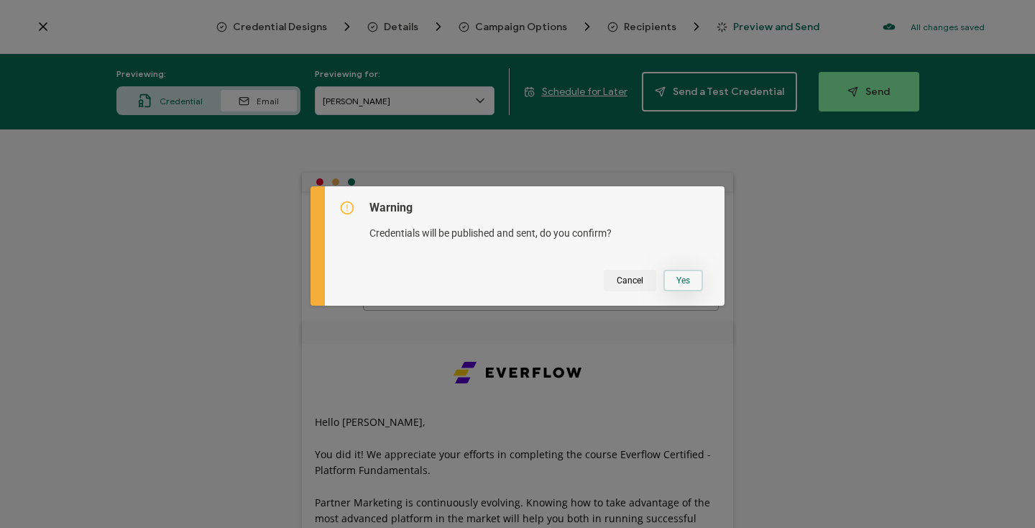
click at [675, 280] on button "Yes" at bounding box center [683, 281] width 40 height 22
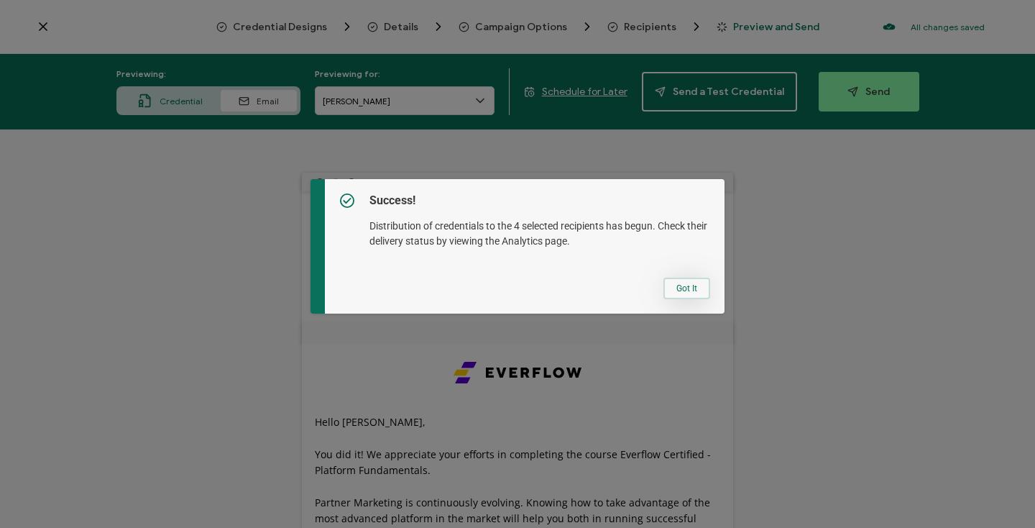
click at [679, 286] on button "Got It" at bounding box center [686, 288] width 47 height 22
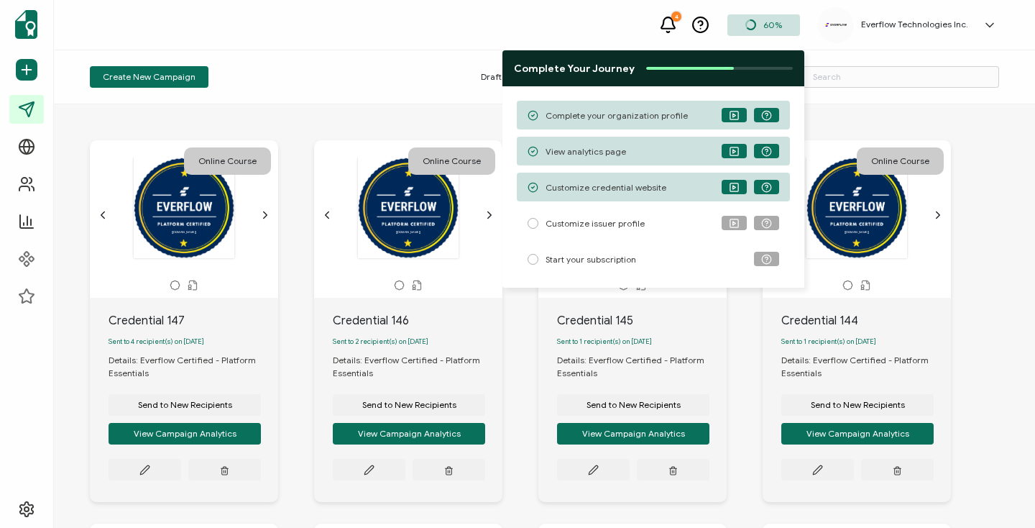
click at [413, 81] on div "Draft Scheduled Sent" at bounding box center [544, 77] width 303 height 22
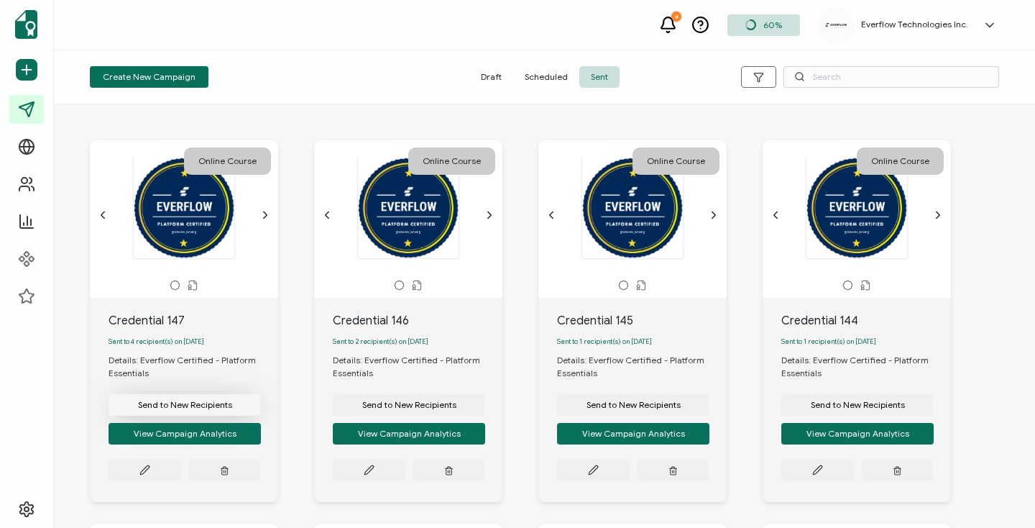
click at [204, 406] on span "Send to New Recipients" at bounding box center [185, 404] width 94 height 9
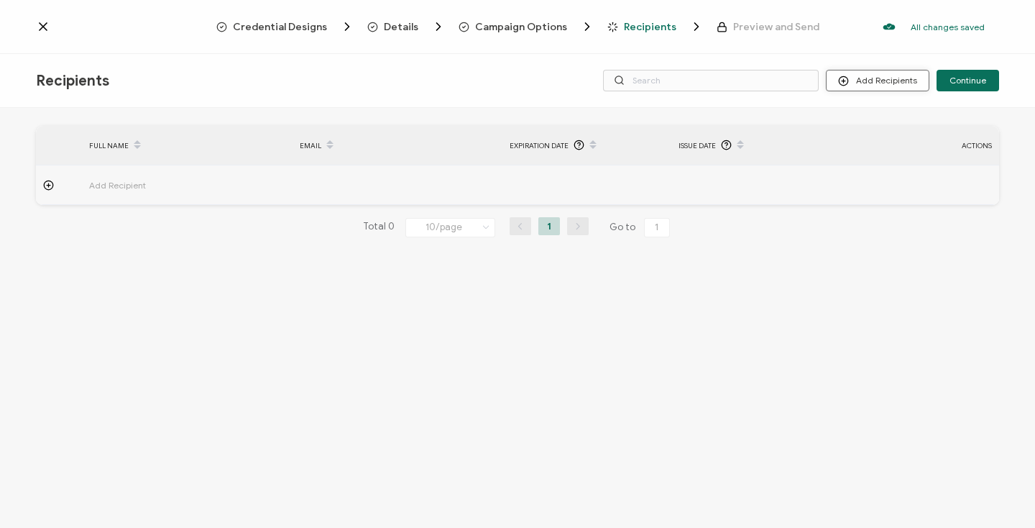
click at [874, 73] on button "Add Recipients" at bounding box center [878, 81] width 104 height 22
click at [876, 123] on span "Upload Recipients" at bounding box center [896, 119] width 73 height 11
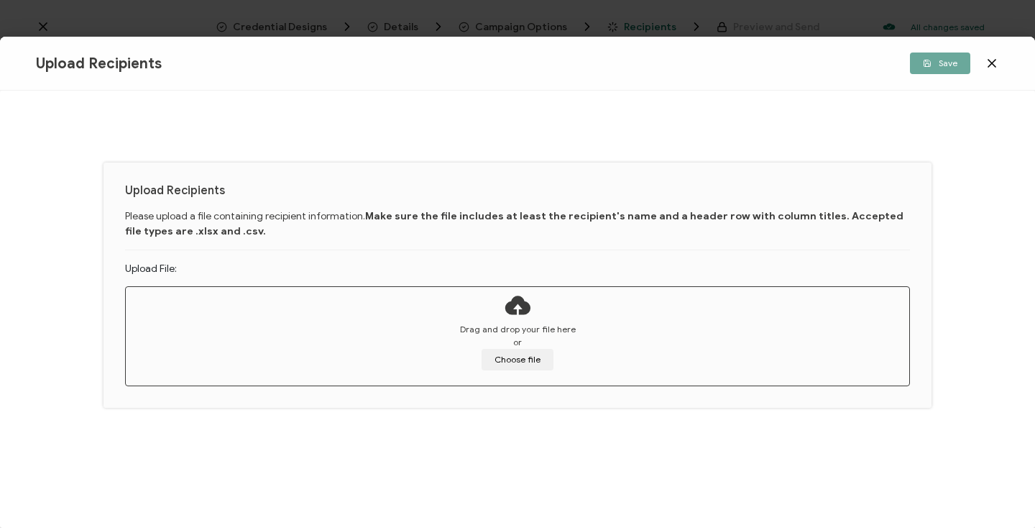
click at [998, 65] on icon at bounding box center [992, 63] width 14 height 14
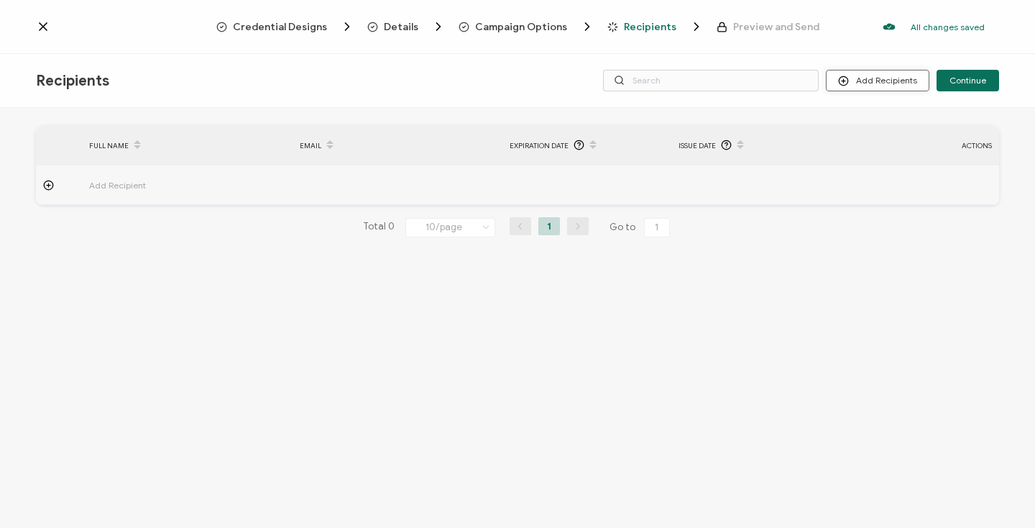
click at [901, 76] on button "Add Recipients" at bounding box center [878, 81] width 104 height 22
click at [893, 140] on span "Import From Recipients" at bounding box center [906, 142] width 93 height 11
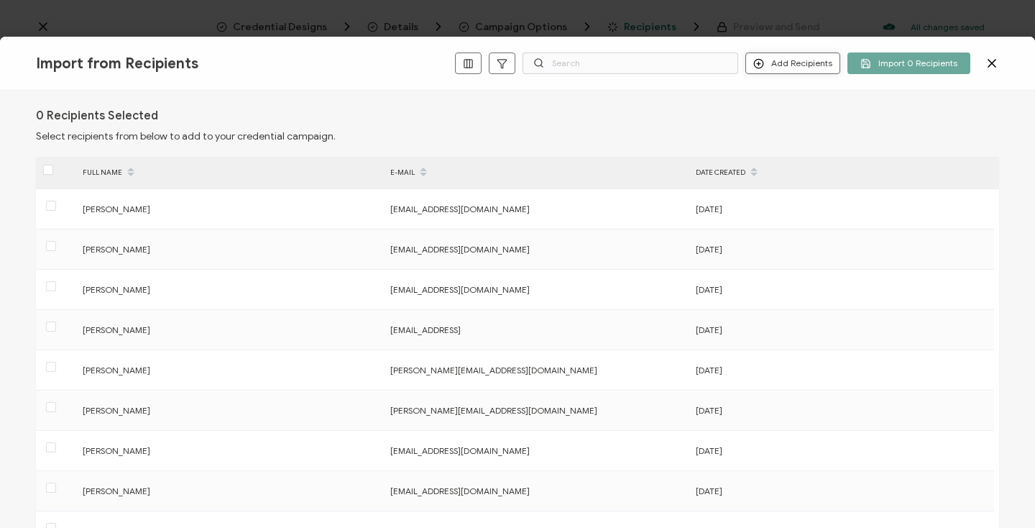
click at [814, 59] on button "Add Recipients" at bounding box center [792, 63] width 95 height 22
click at [799, 124] on li "Add a Single Recipient" at bounding box center [818, 114] width 132 height 23
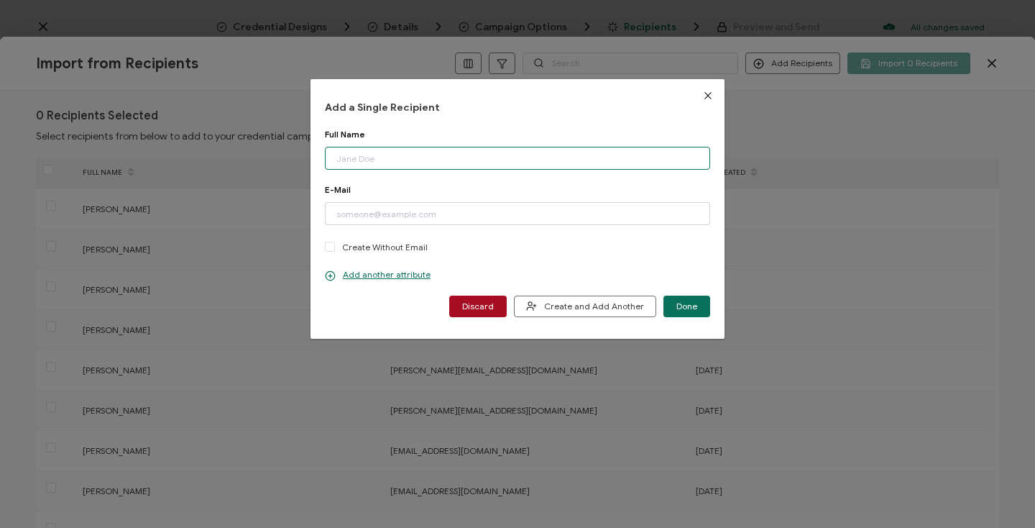
paste input "[PERSON_NAME] Email: [PERSON_NAME][EMAIL_ADDRESS][PERSON_NAME][DOMAIN_NAME]"
drag, startPoint x: 420, startPoint y: 159, endPoint x: 563, endPoint y: 158, distance: 143.0
click at [564, 160] on input "[PERSON_NAME] Email: [PERSON_NAME][EMAIL_ADDRESS][PERSON_NAME][DOMAIN_NAME]" at bounding box center [517, 158] width 385 height 23
type input "[PERSON_NAME]"
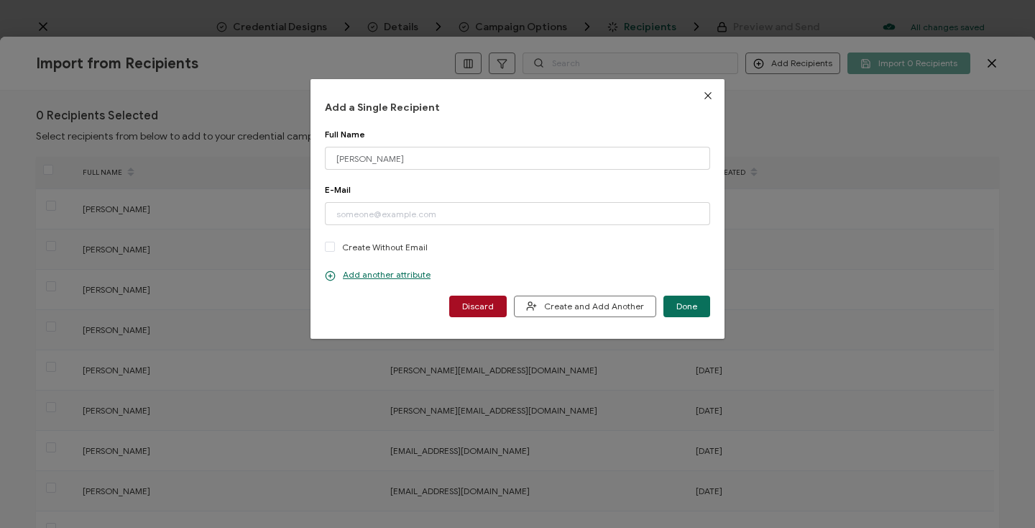
click at [521, 124] on div "Add a Single Recipient Full Name [PERSON_NAME] Please enter a valid name. E-Mai…" at bounding box center [517, 209] width 385 height 216
click at [475, 226] on div "E-Mail Please enter a valid email address. Create Without Email" at bounding box center [517, 219] width 385 height 70
paste input "[PERSON_NAME][EMAIL_ADDRESS][PERSON_NAME][DOMAIN_NAME]"
type input "[PERSON_NAME][EMAIL_ADDRESS][PERSON_NAME][DOMAIN_NAME]"
click at [423, 184] on div "E-Mail" at bounding box center [517, 189] width 385 height 11
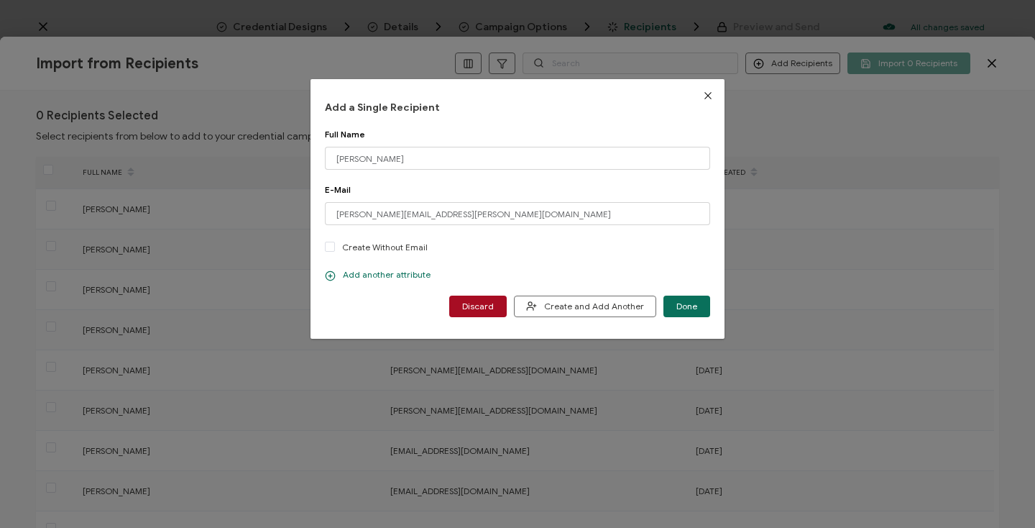
click at [391, 275] on p "Add another attribute" at bounding box center [378, 275] width 106 height 12
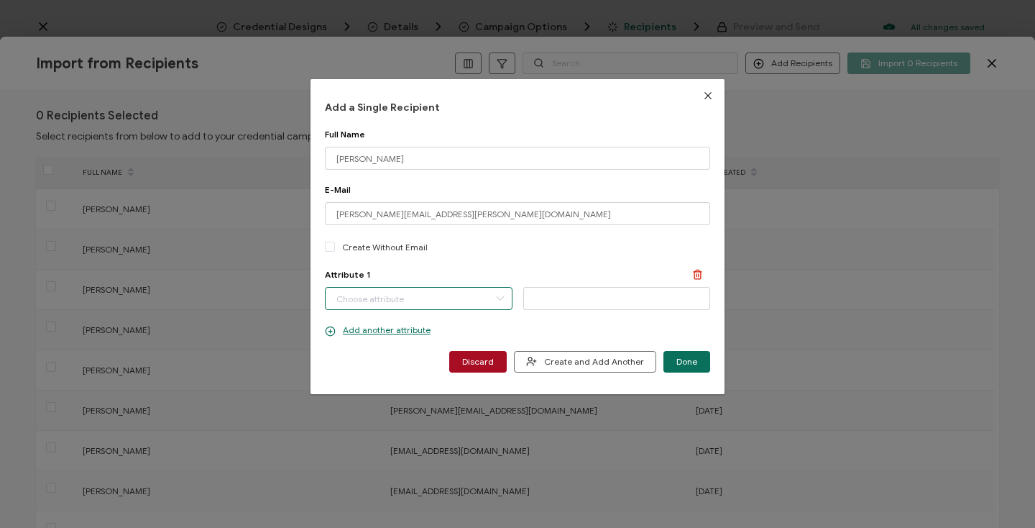
click at [413, 298] on input "dialog" at bounding box center [419, 298] width 188 height 23
click at [417, 334] on li "Completion Date" at bounding box center [420, 335] width 196 height 24
type input "Completion Date"
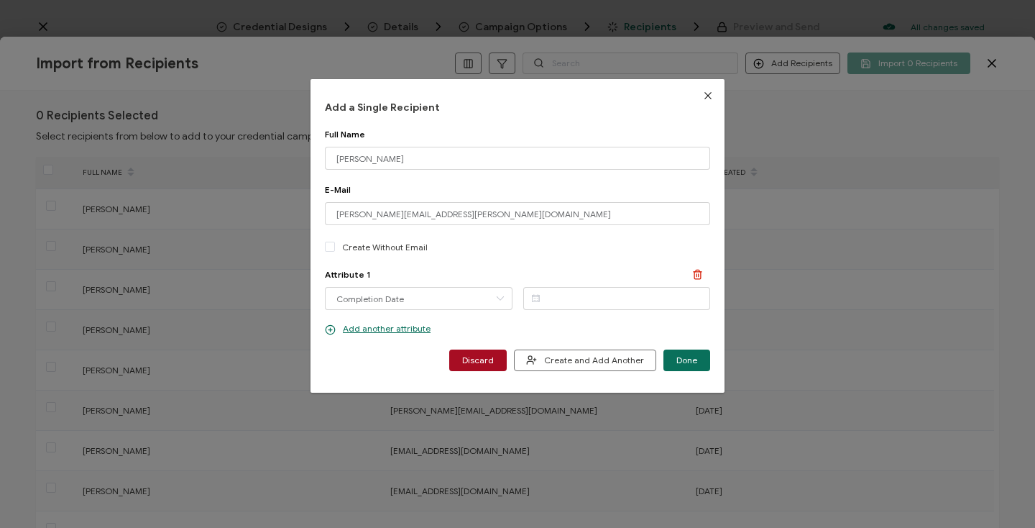
click at [531, 298] on icon "dialog" at bounding box center [536, 298] width 18 height 22
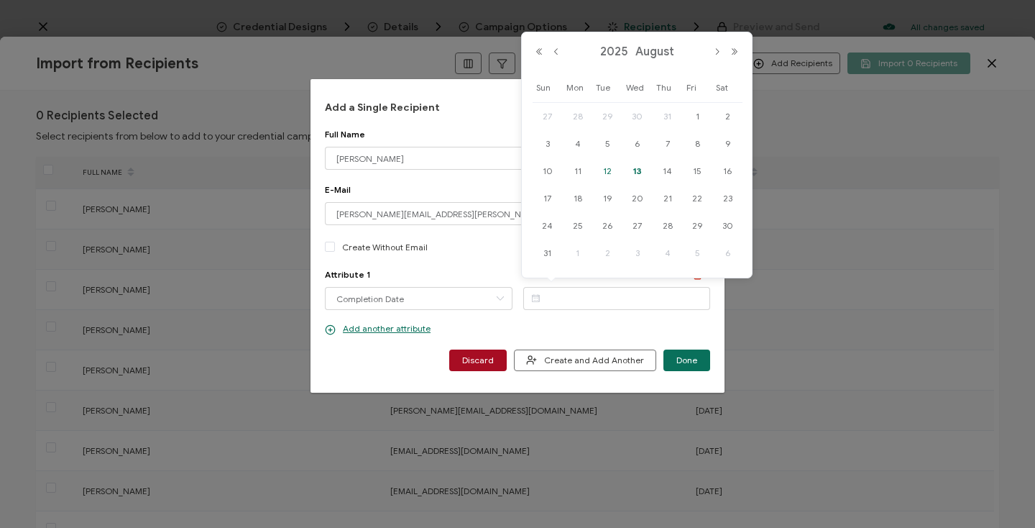
click at [611, 172] on span "12" at bounding box center [607, 170] width 17 height 17
type input "[DATE]"
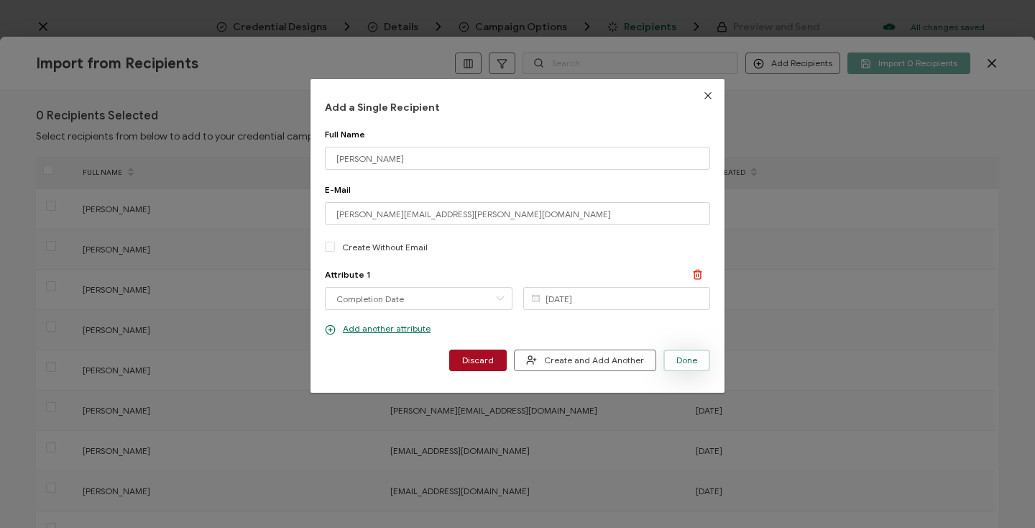
click at [688, 360] on span "Done" at bounding box center [686, 360] width 21 height 9
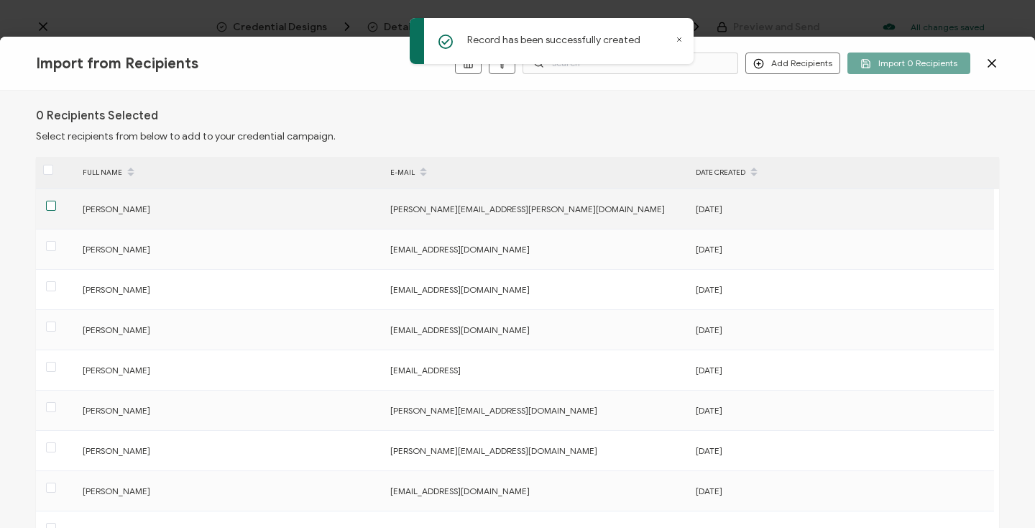
click at [48, 207] on span at bounding box center [51, 206] width 10 height 10
click at [56, 201] on input "checkbox" at bounding box center [56, 201] width 0 height 0
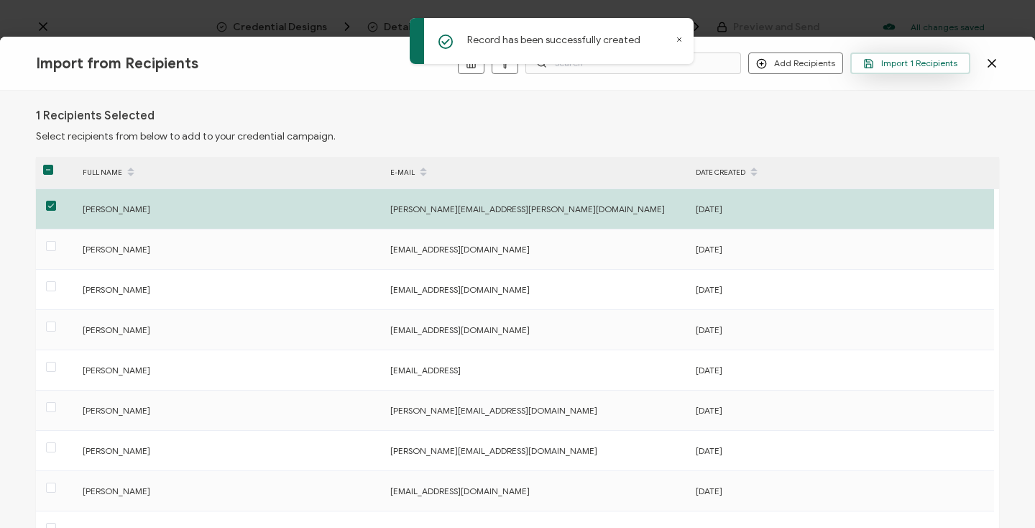
click at [887, 74] on button "Import 1 Recipients" at bounding box center [910, 63] width 120 height 22
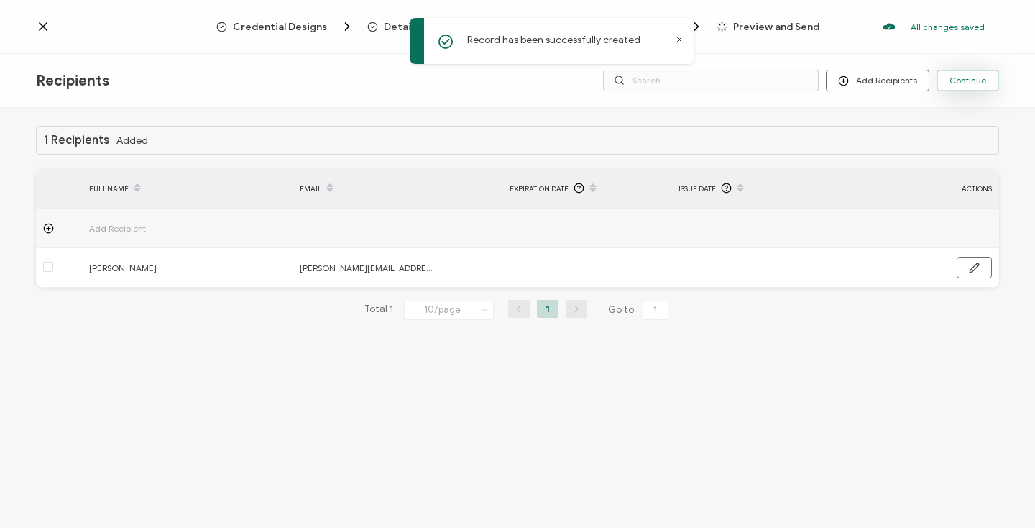
click at [965, 85] on span "Continue" at bounding box center [968, 80] width 37 height 9
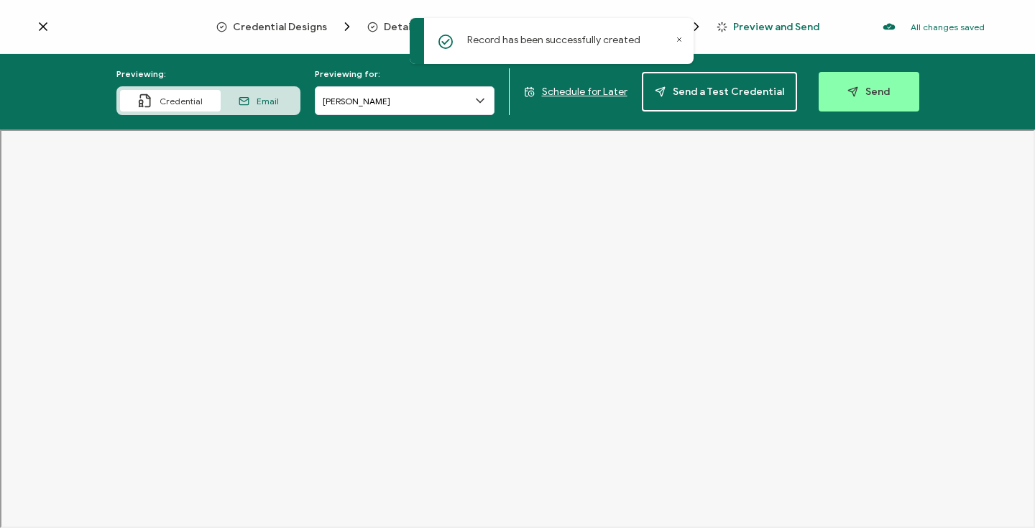
click at [267, 105] on span "Email" at bounding box center [268, 101] width 22 height 11
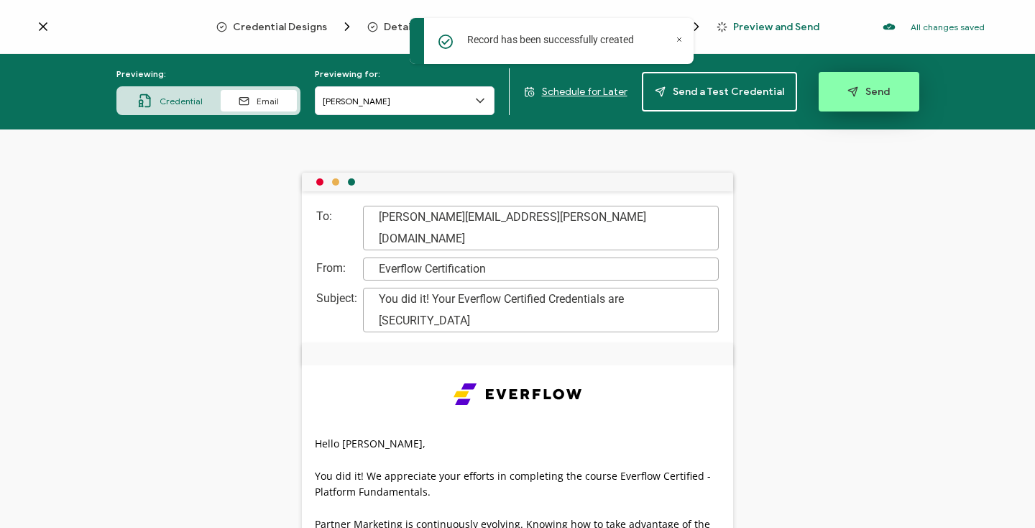
click at [858, 94] on span "Send" at bounding box center [868, 91] width 42 height 11
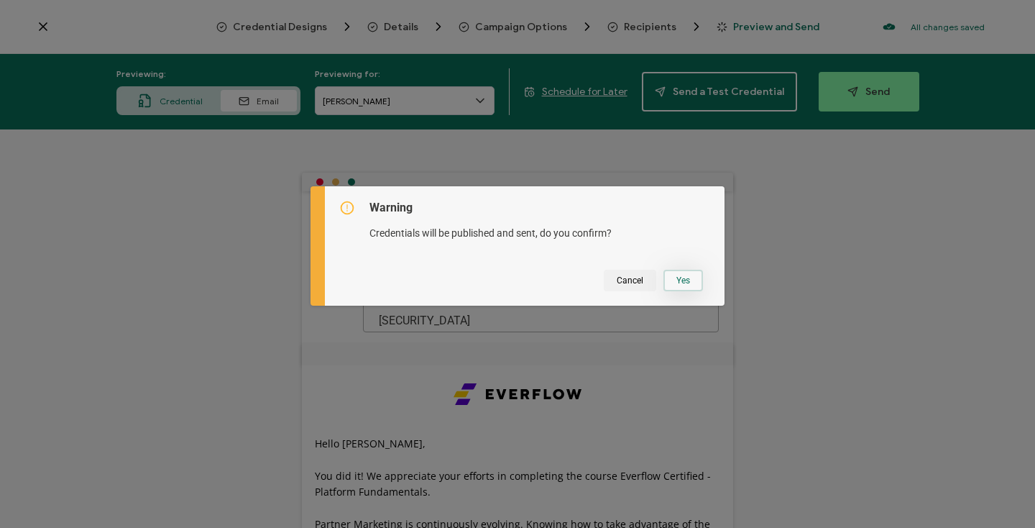
click at [683, 275] on button "Yes" at bounding box center [683, 281] width 40 height 22
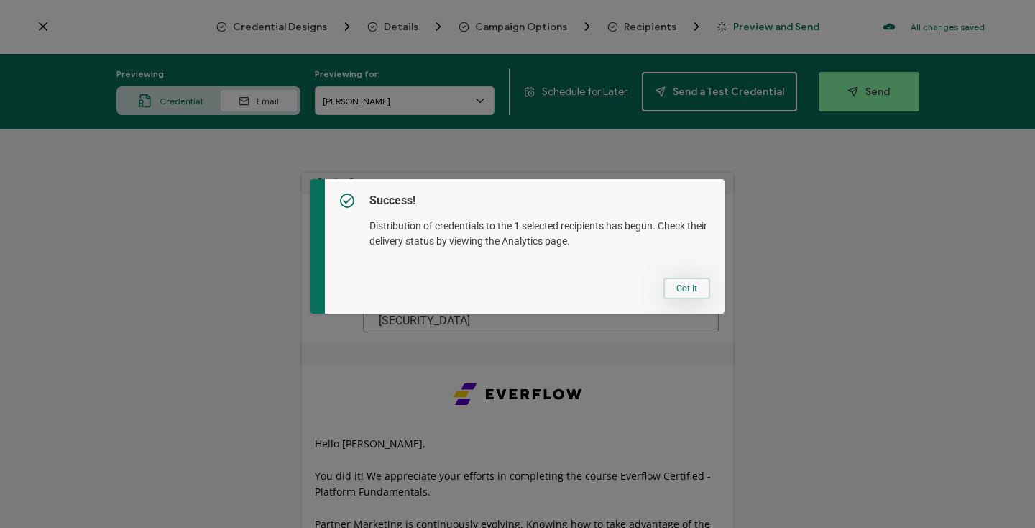
click at [681, 284] on button "Got It" at bounding box center [686, 288] width 47 height 22
